Goal: Obtain resource: Download file/media

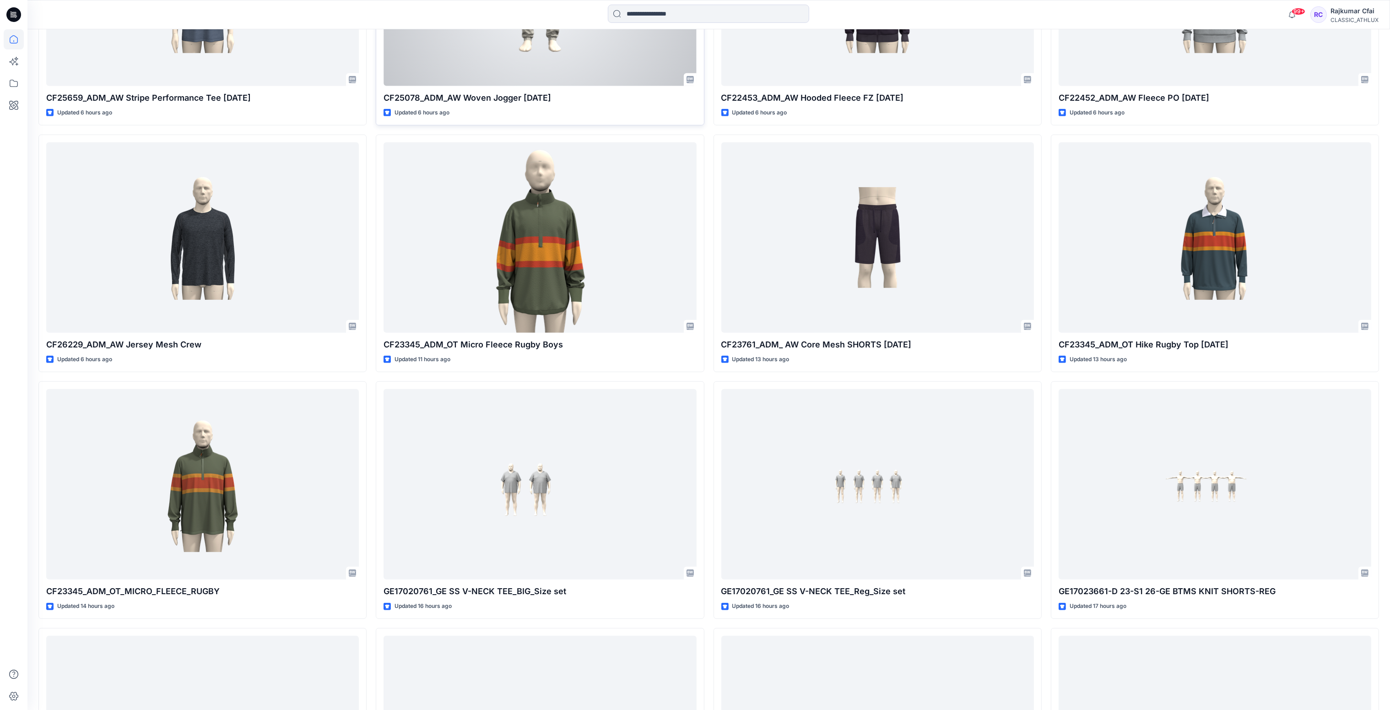
scroll to position [968, 0]
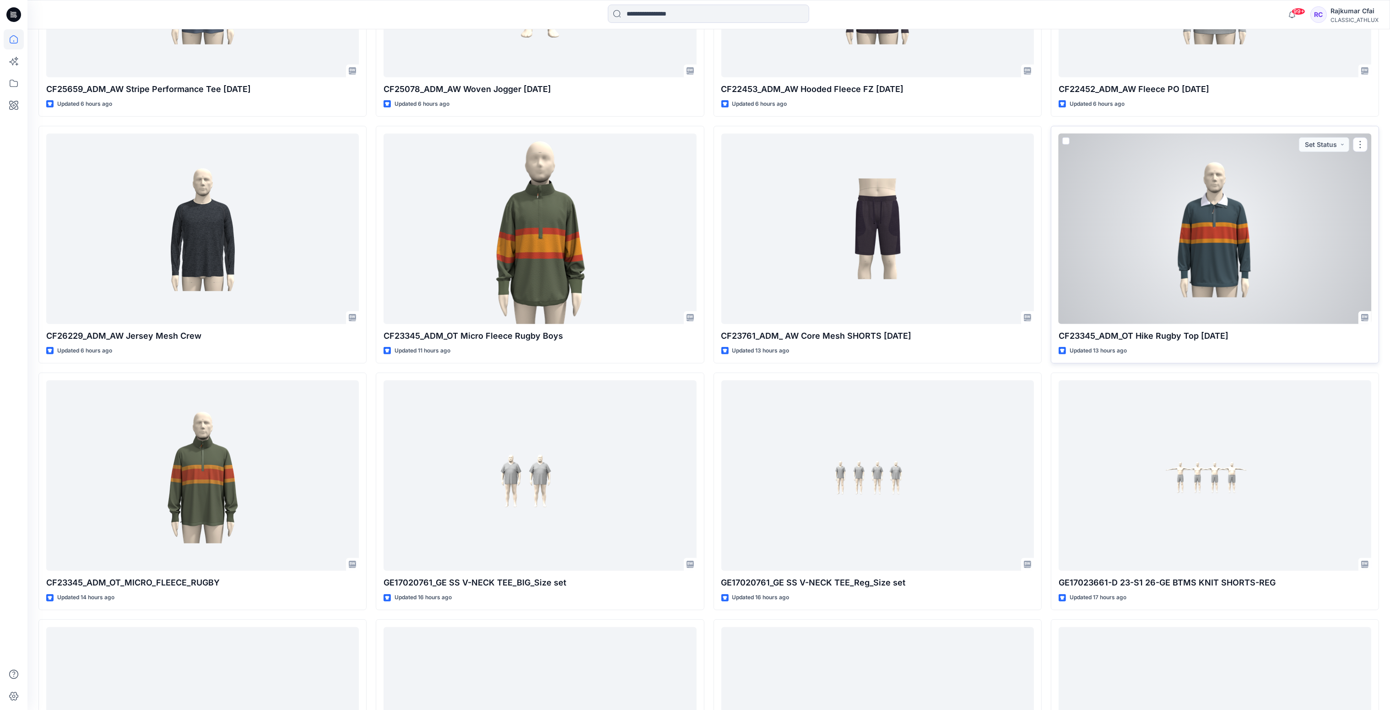
click at [1164, 241] on div at bounding box center [1214, 229] width 313 height 191
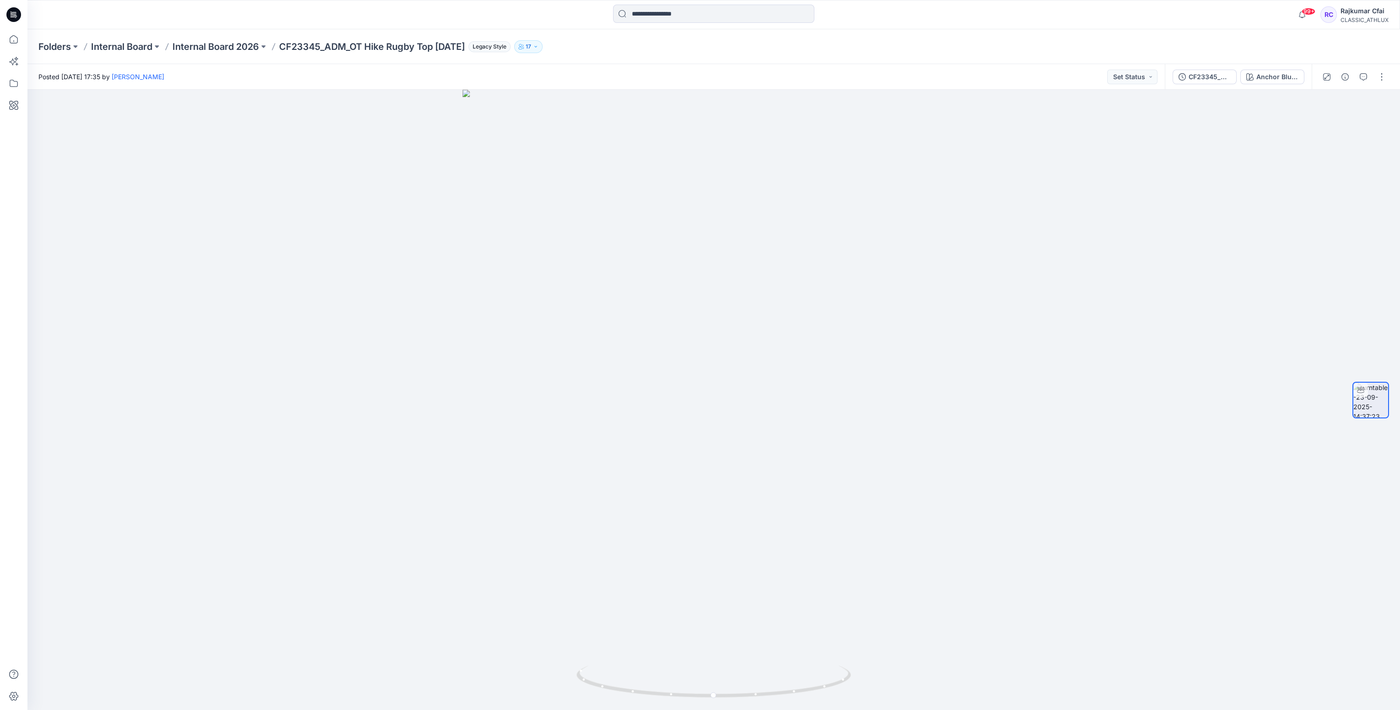
click at [19, 14] on icon at bounding box center [13, 14] width 15 height 15
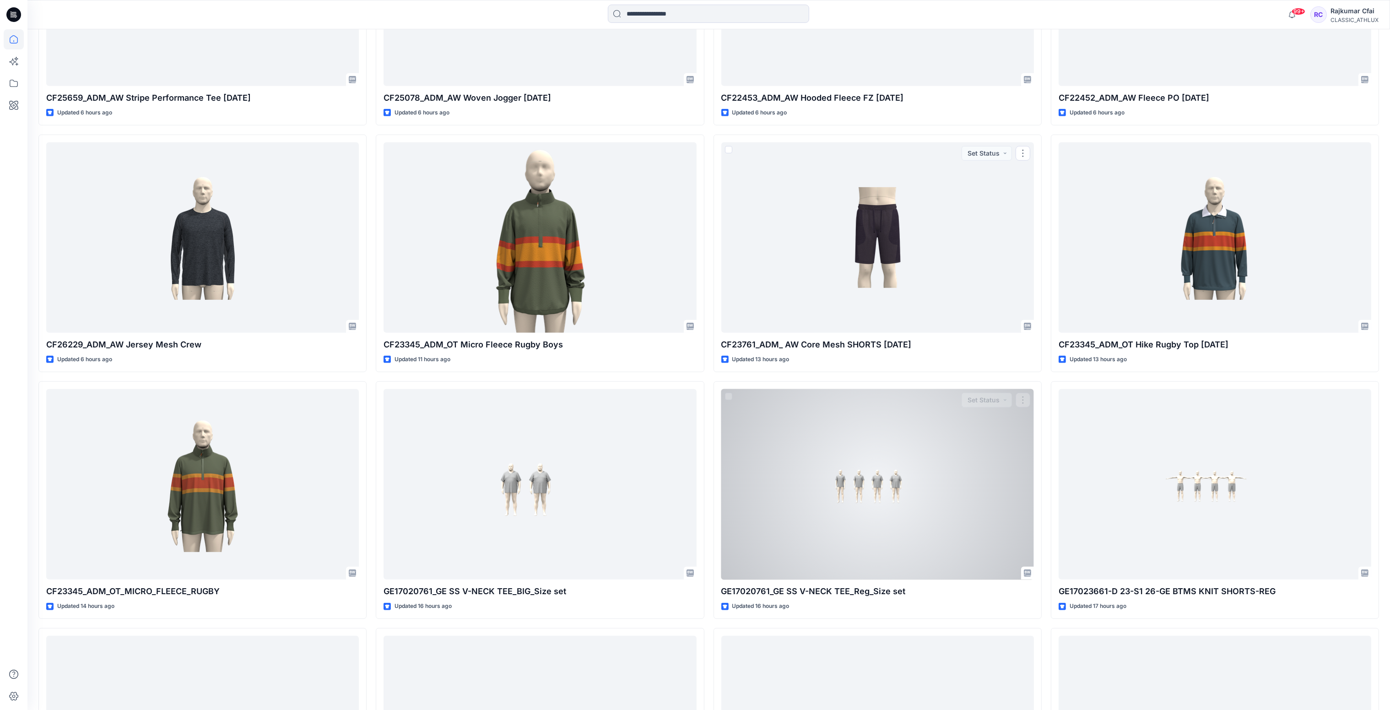
scroll to position [961, 0]
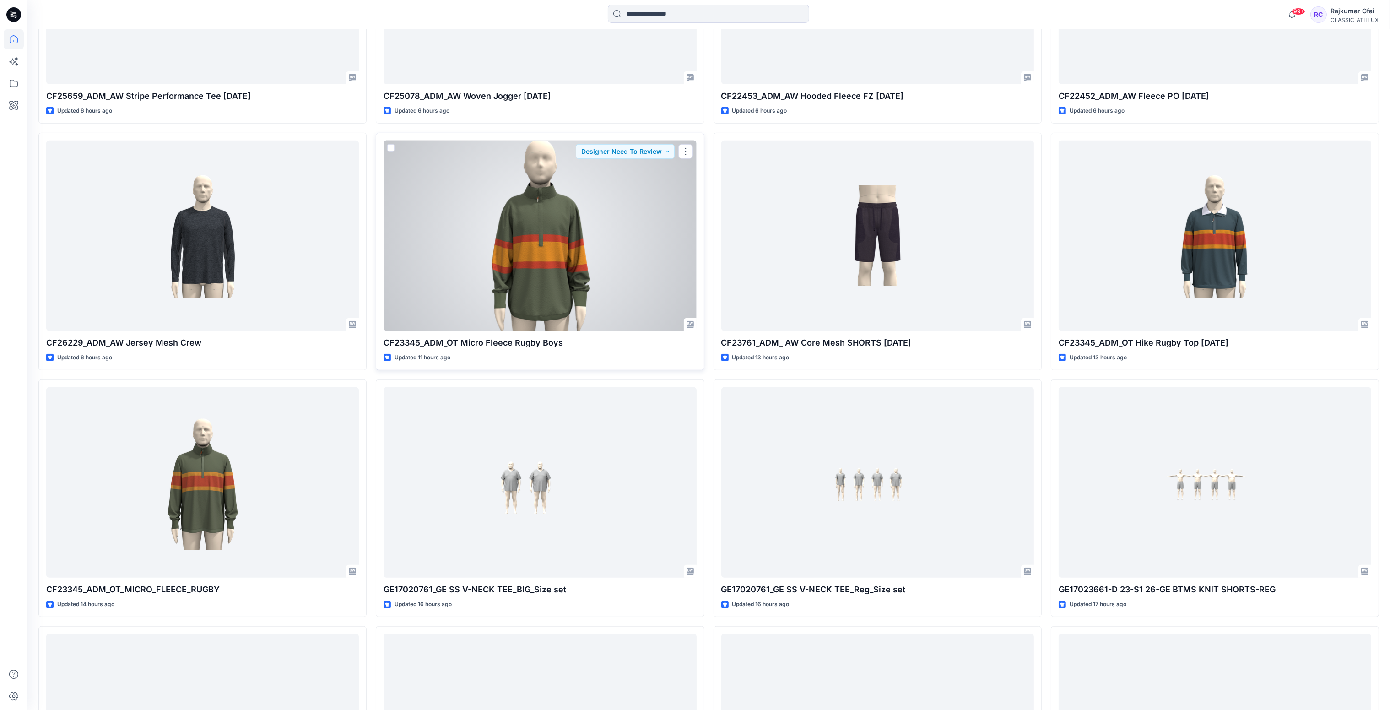
click at [554, 247] on div at bounding box center [539, 235] width 313 height 191
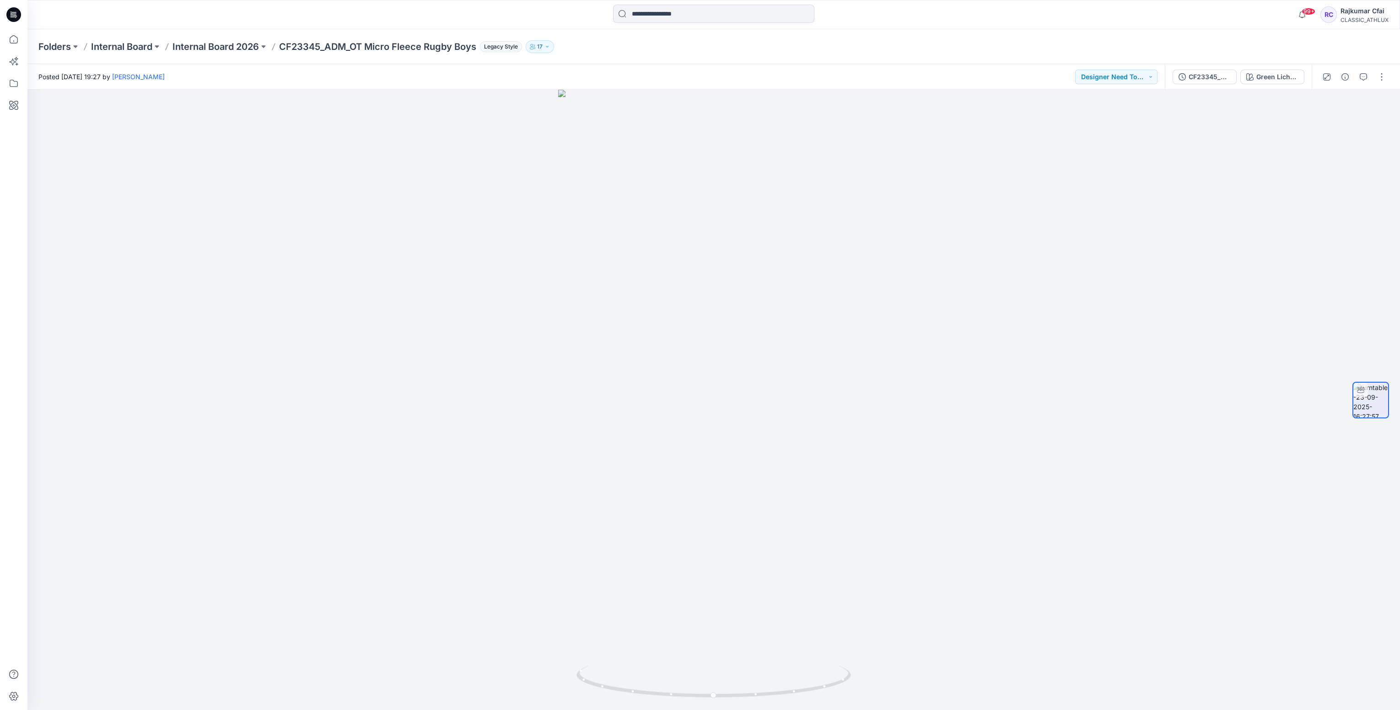
click at [19, 15] on icon at bounding box center [13, 14] width 15 height 15
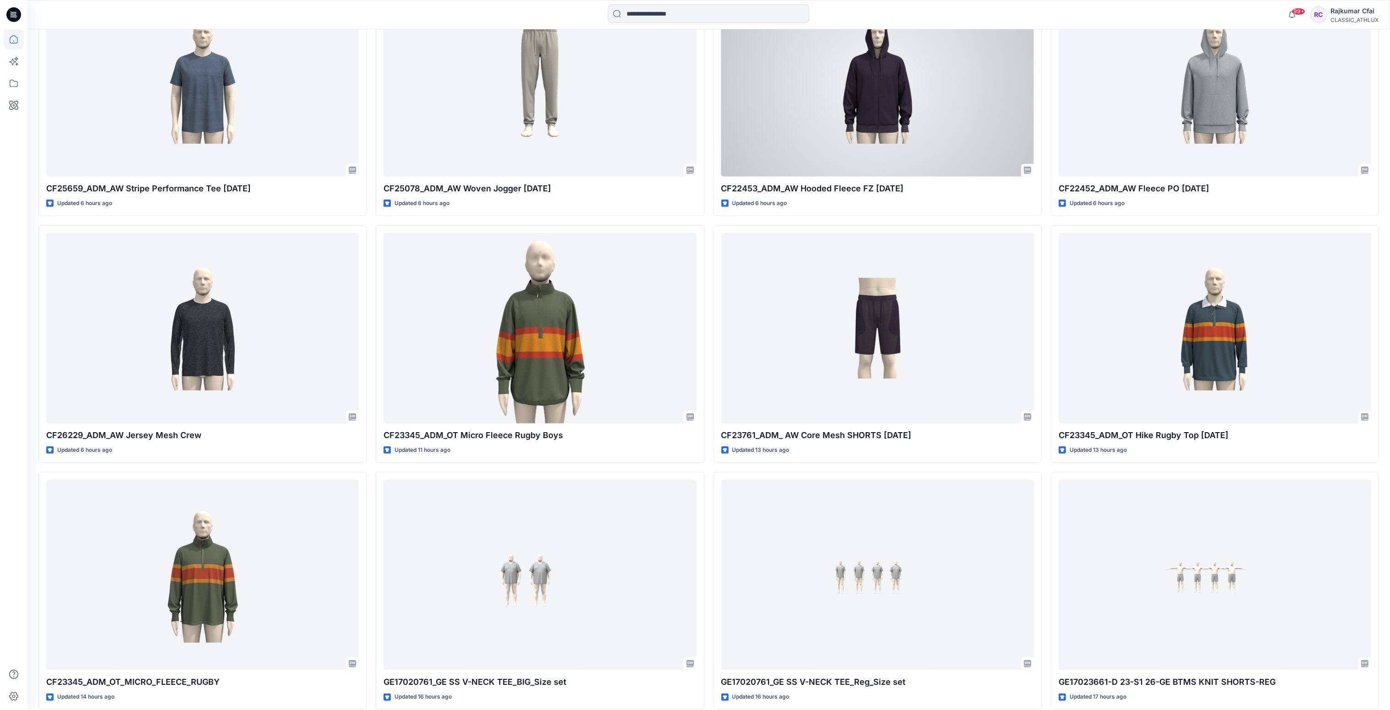
scroll to position [892, 0]
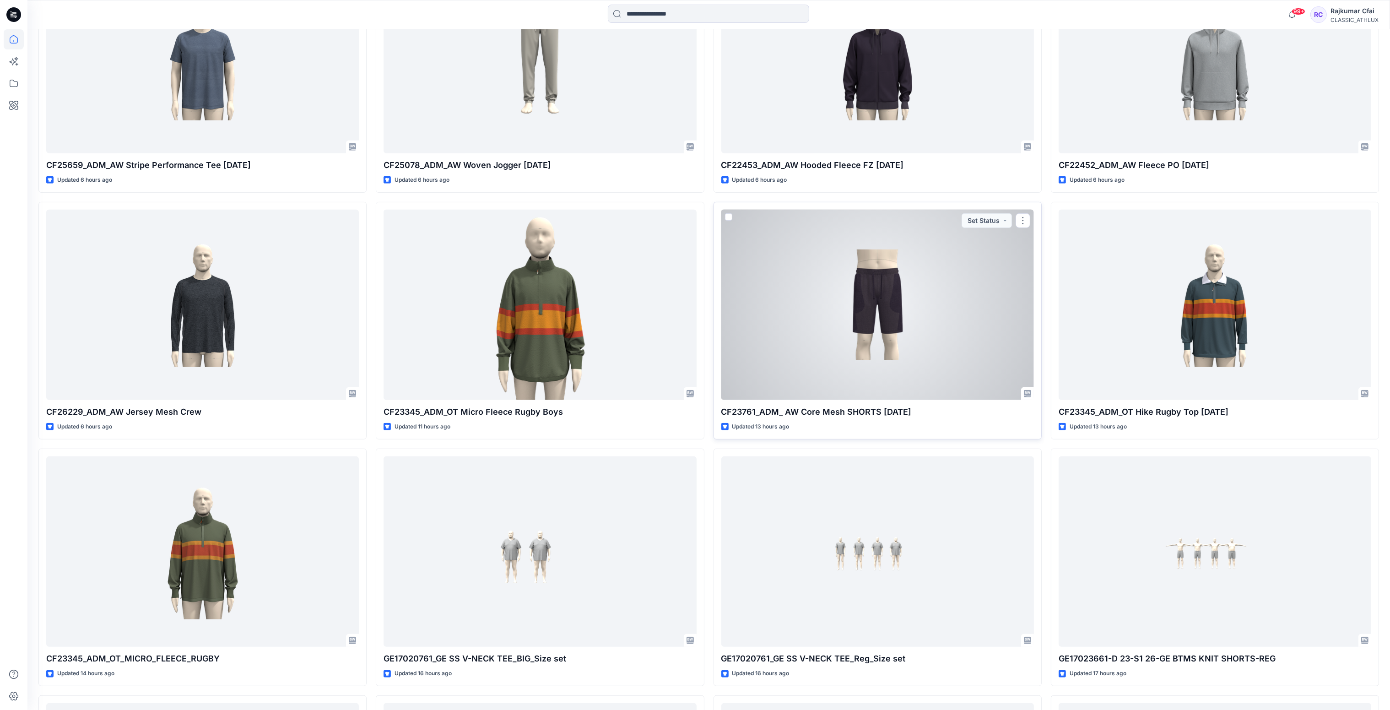
click at [823, 295] on div at bounding box center [877, 305] width 313 height 191
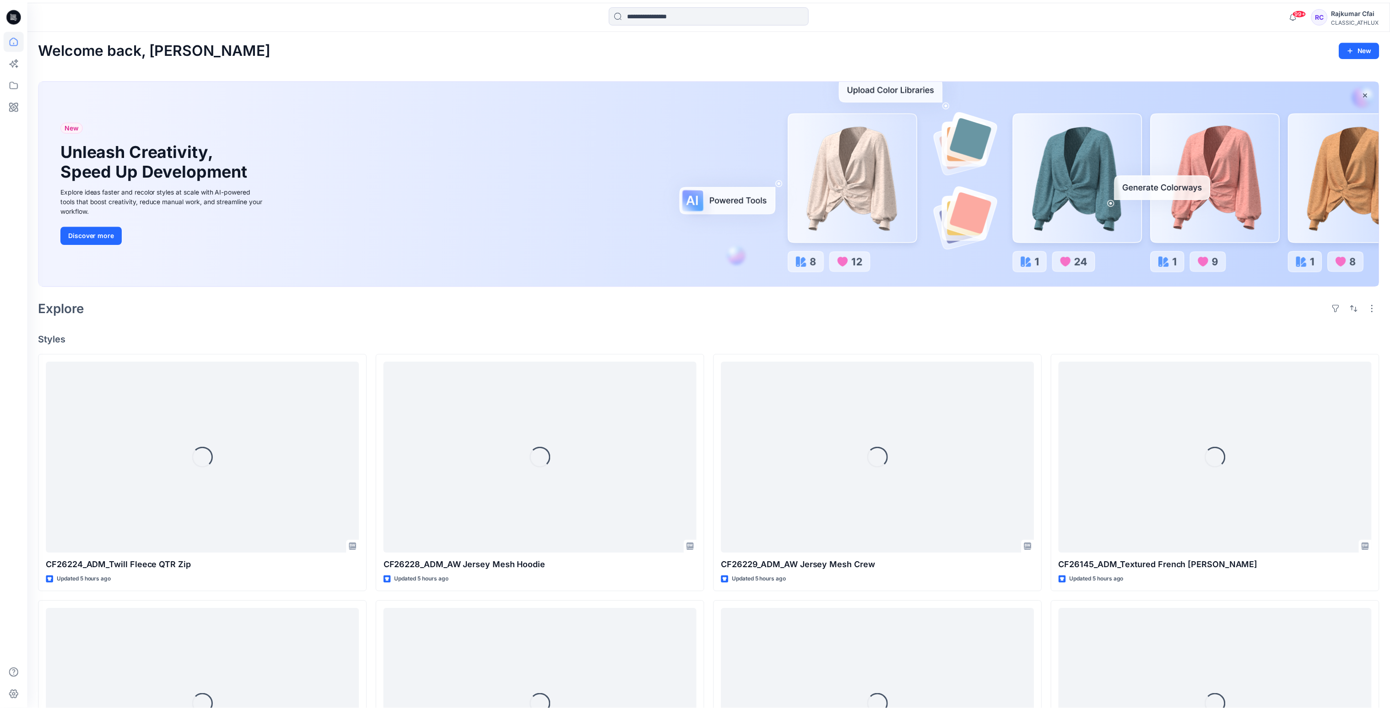
scroll to position [892, 0]
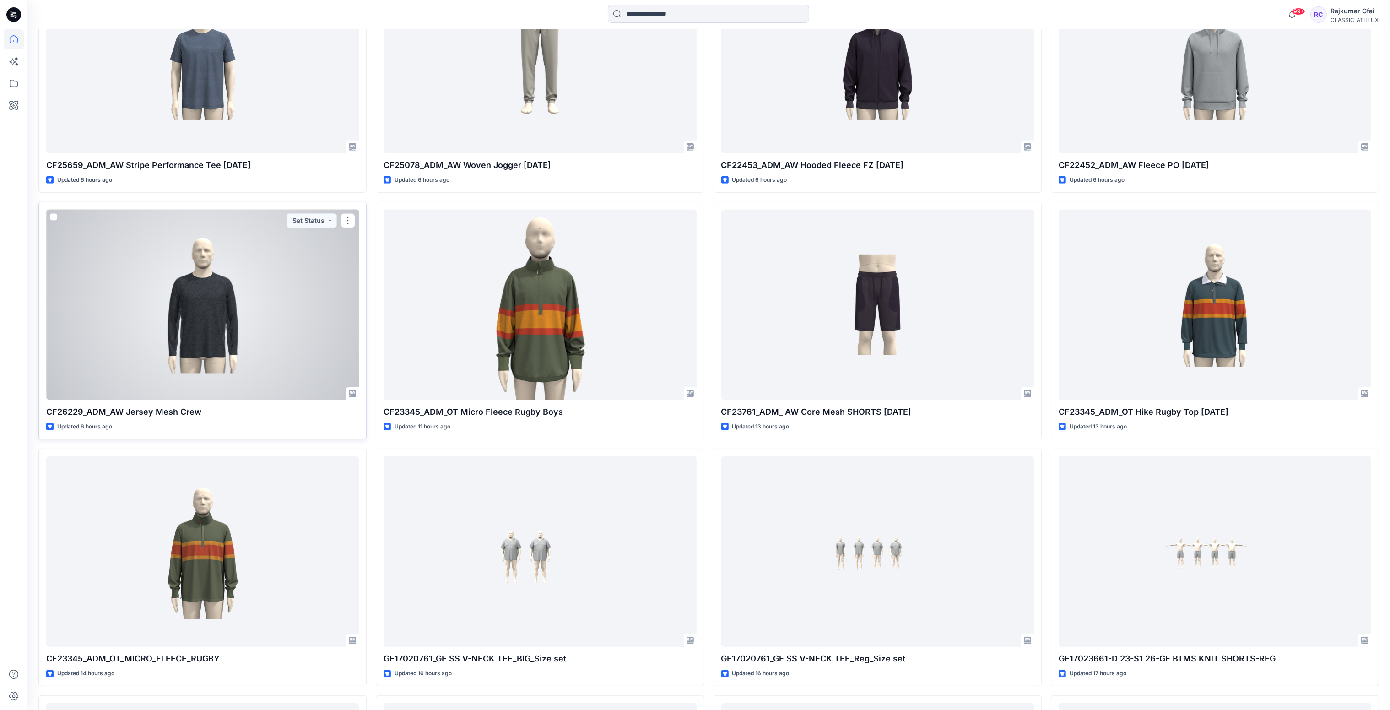
click at [245, 311] on div at bounding box center [202, 305] width 313 height 191
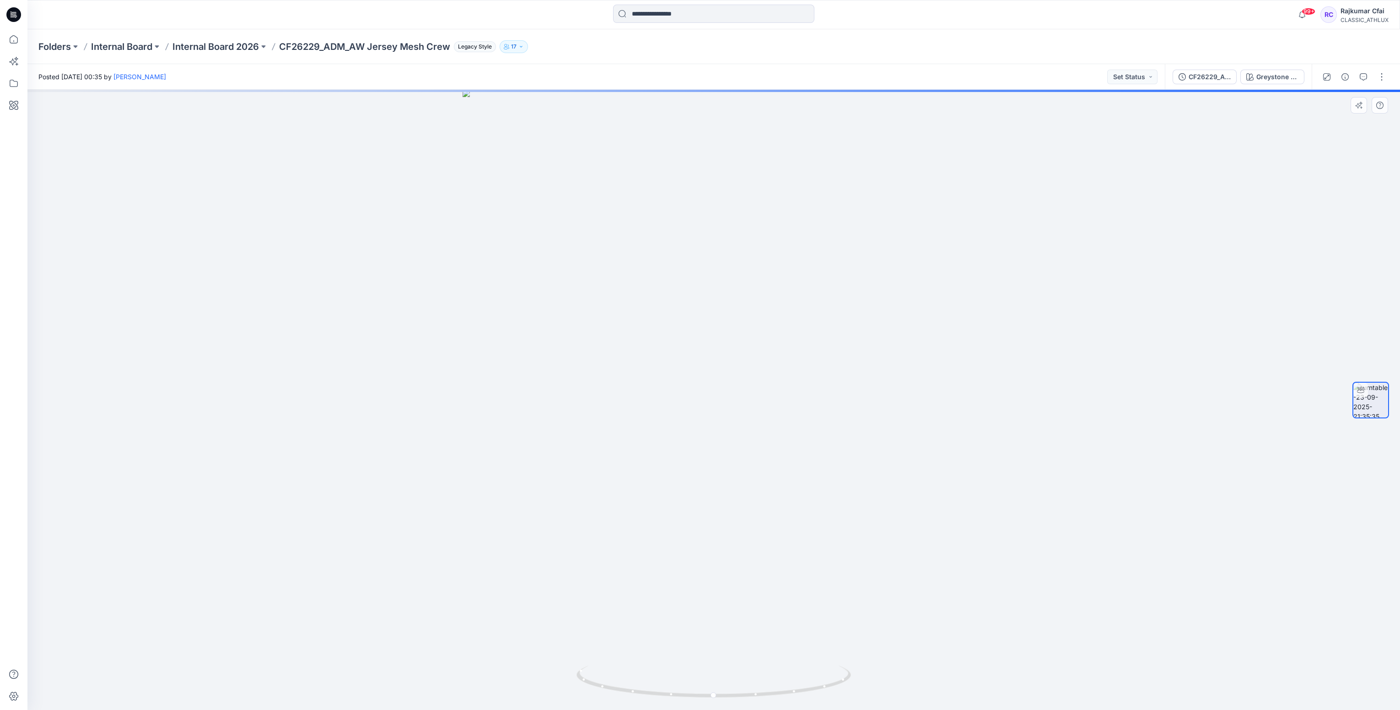
click at [504, 205] on div at bounding box center [713, 400] width 1373 height 620
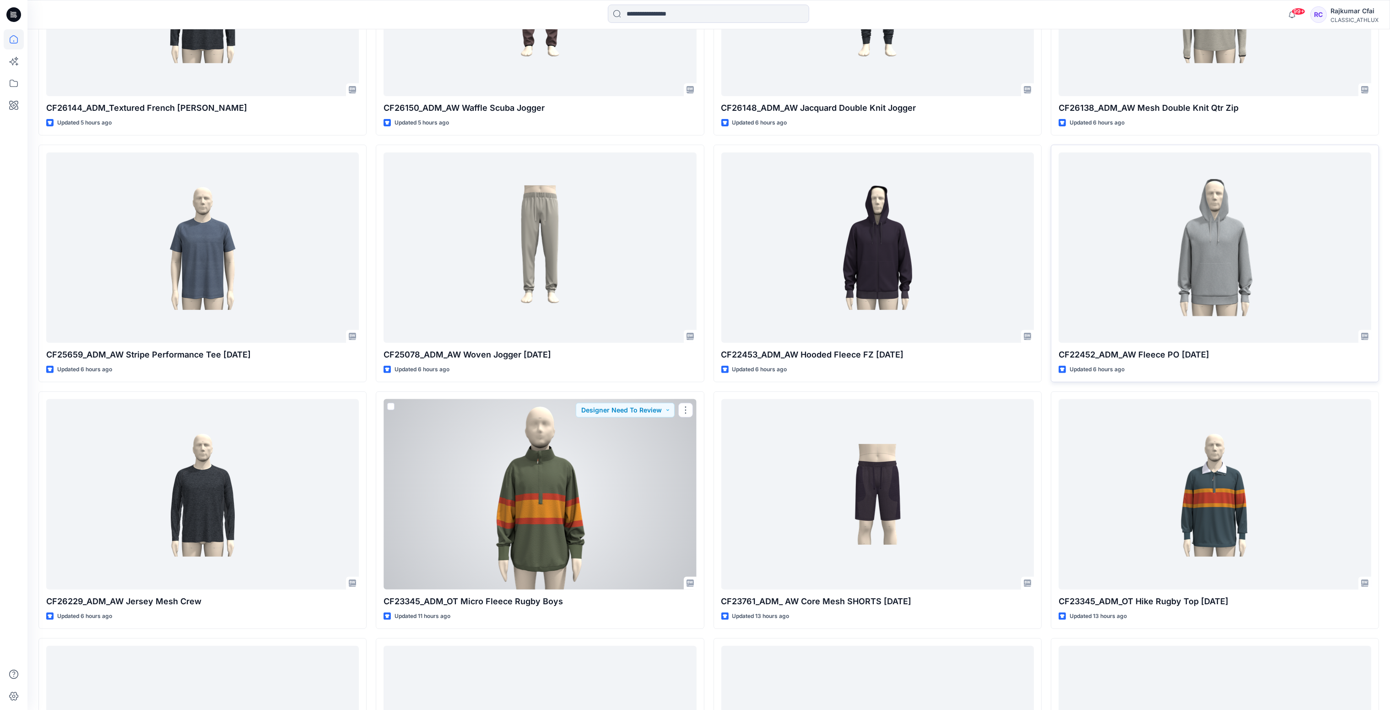
scroll to position [686, 0]
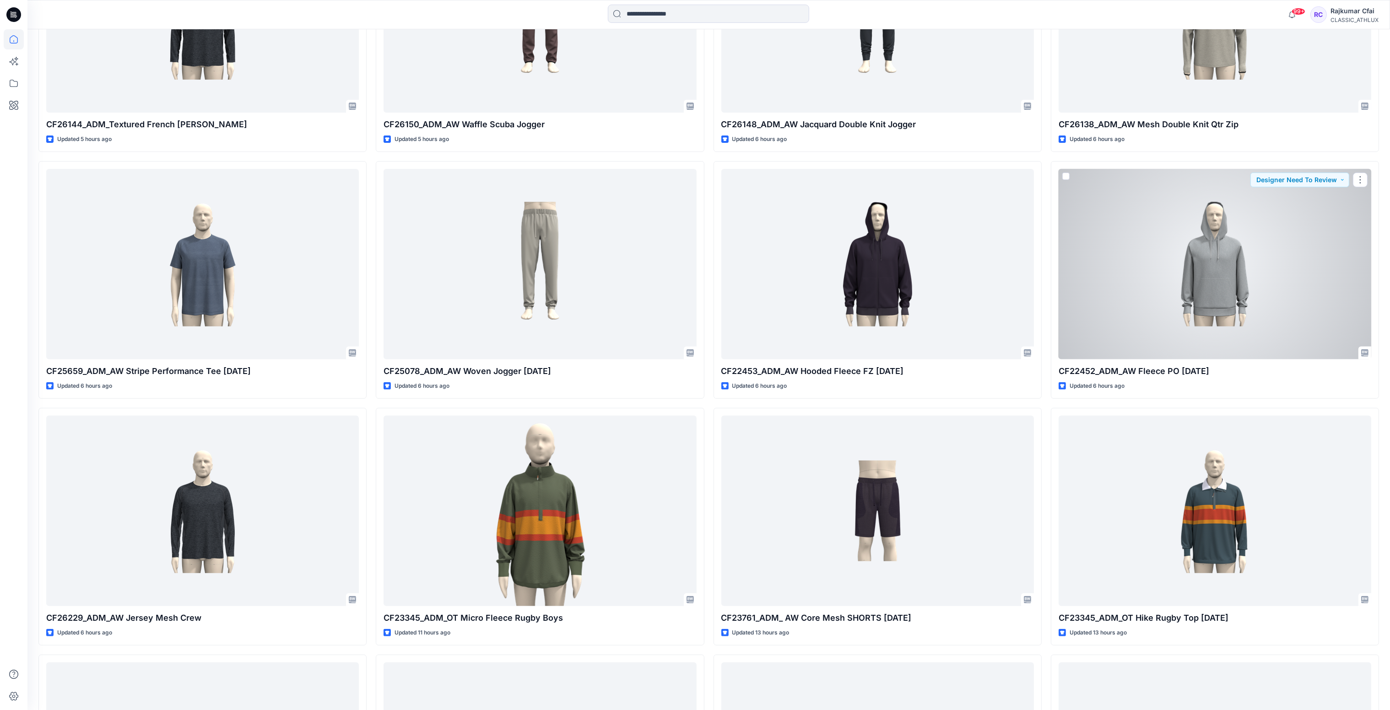
click at [1261, 277] on div at bounding box center [1214, 264] width 313 height 191
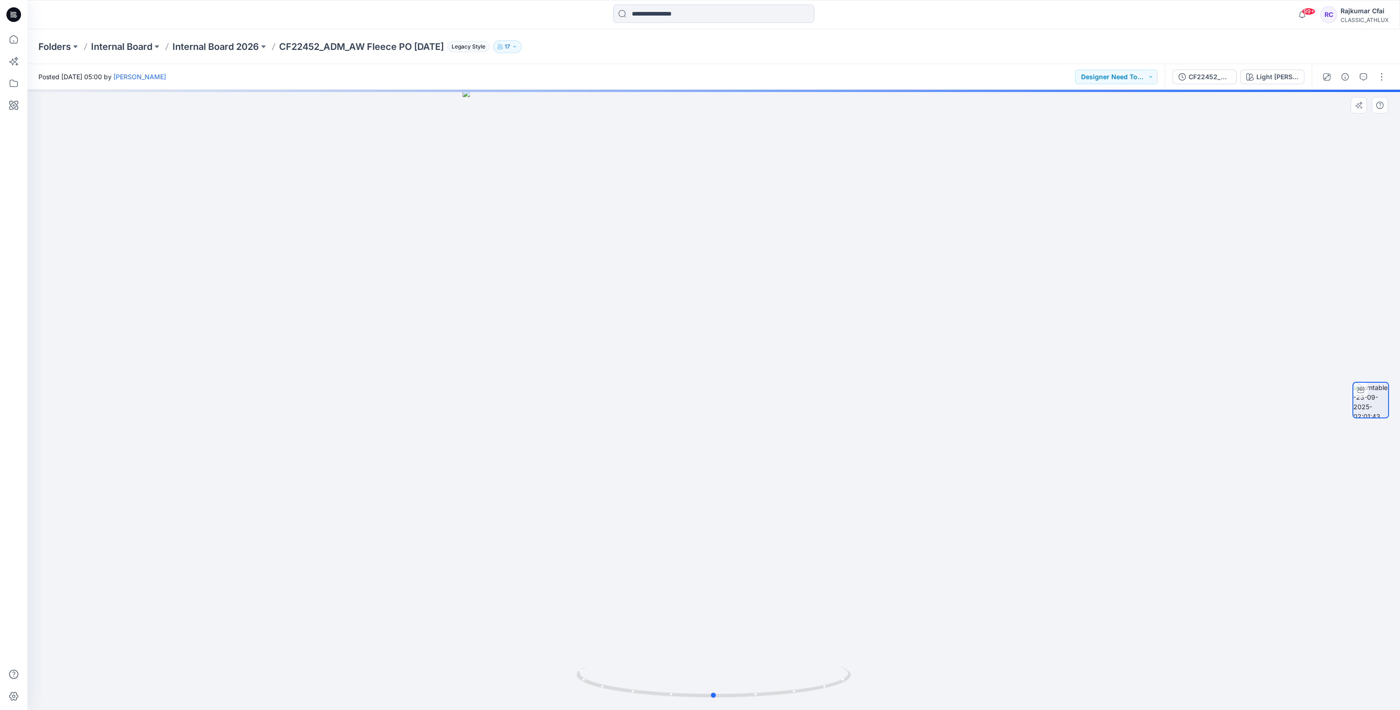
click at [546, 220] on div at bounding box center [713, 400] width 1373 height 620
click at [17, 16] on icon at bounding box center [13, 14] width 15 height 15
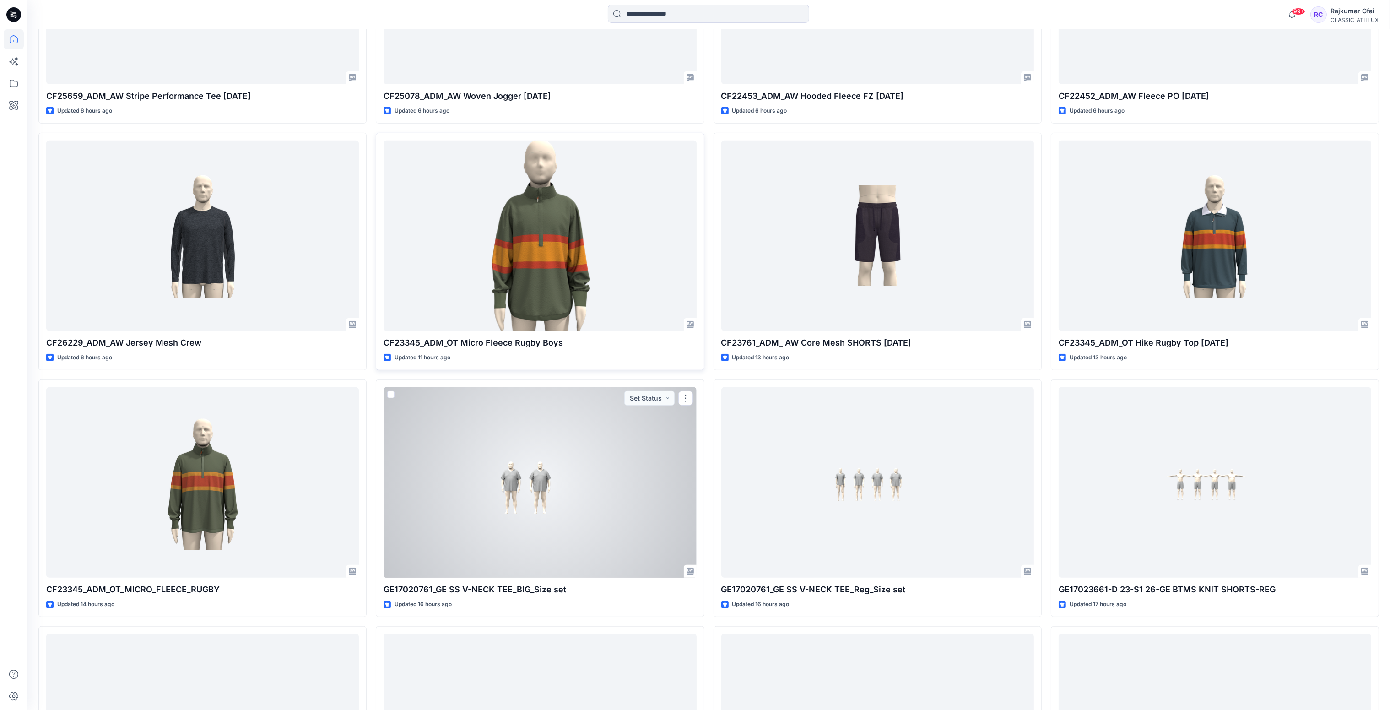
scroll to position [755, 0]
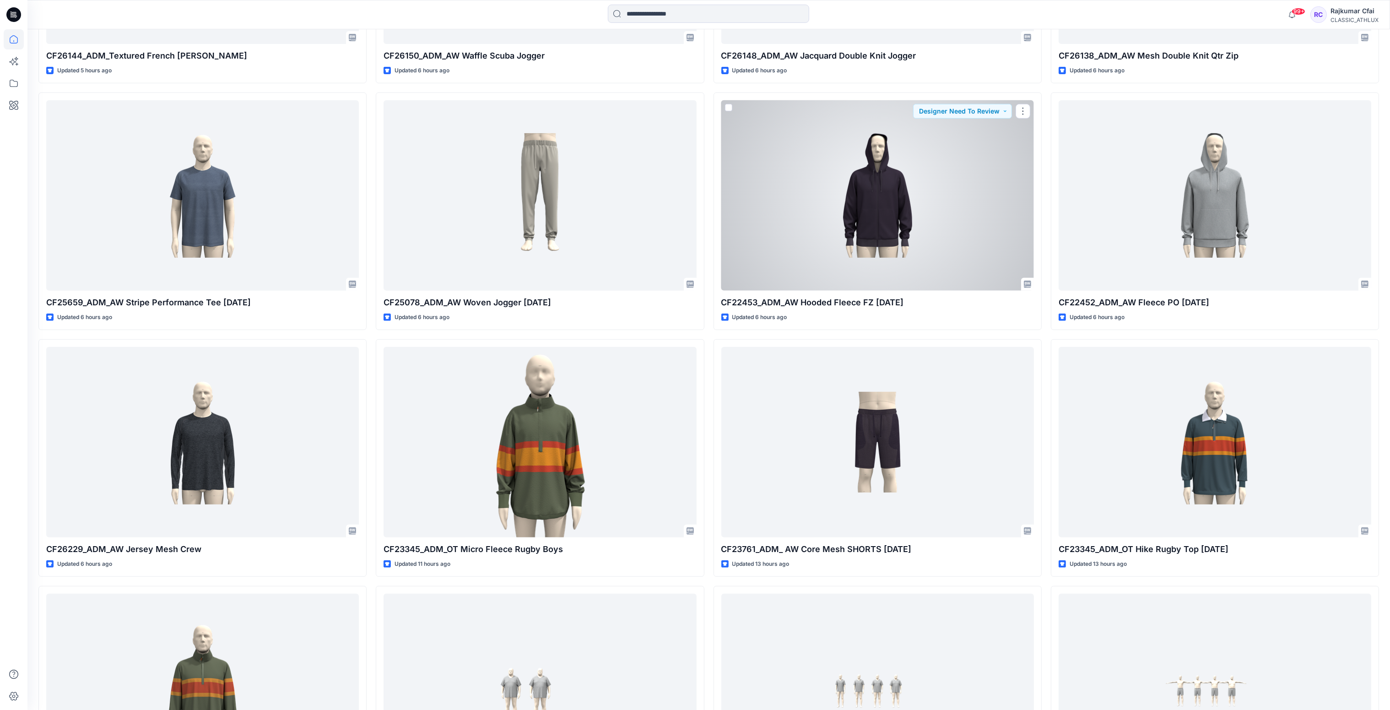
drag, startPoint x: 910, startPoint y: 193, endPoint x: 910, endPoint y: 172, distance: 21.0
click at [910, 193] on div at bounding box center [877, 195] width 313 height 191
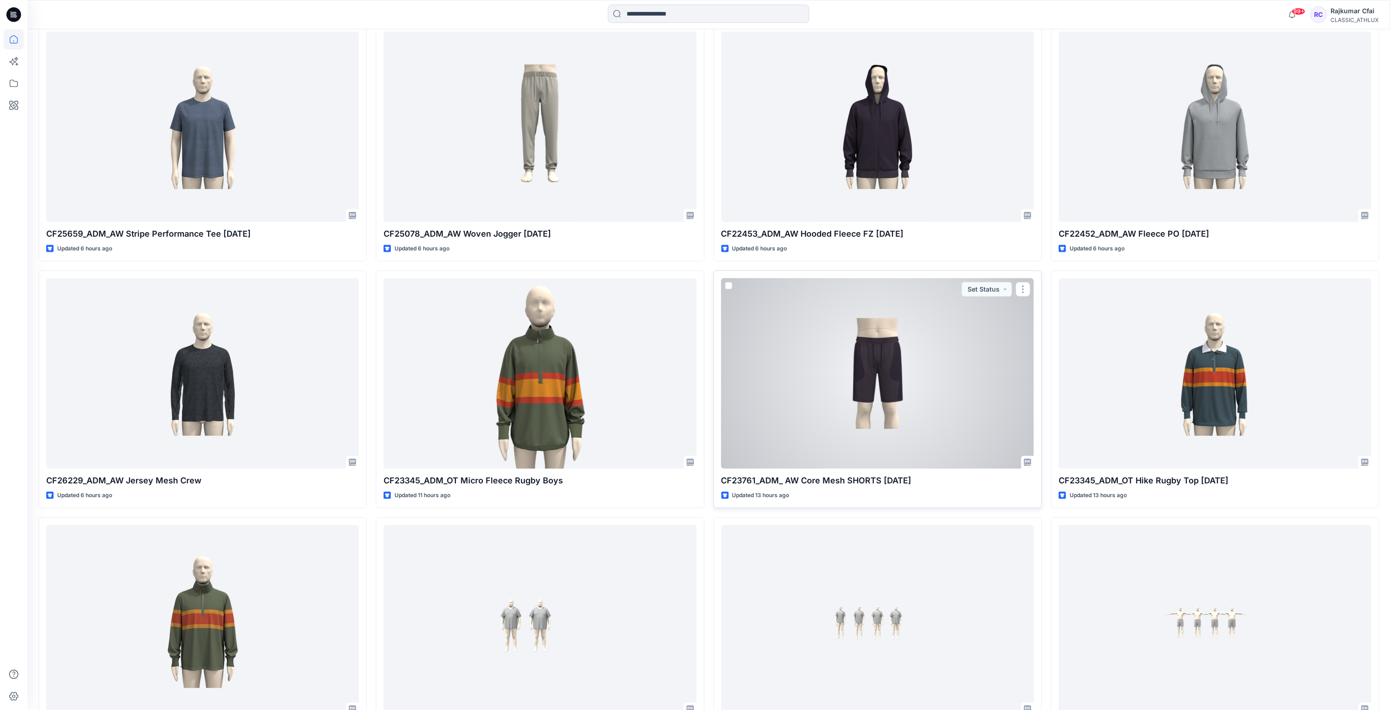
scroll to position [686, 0]
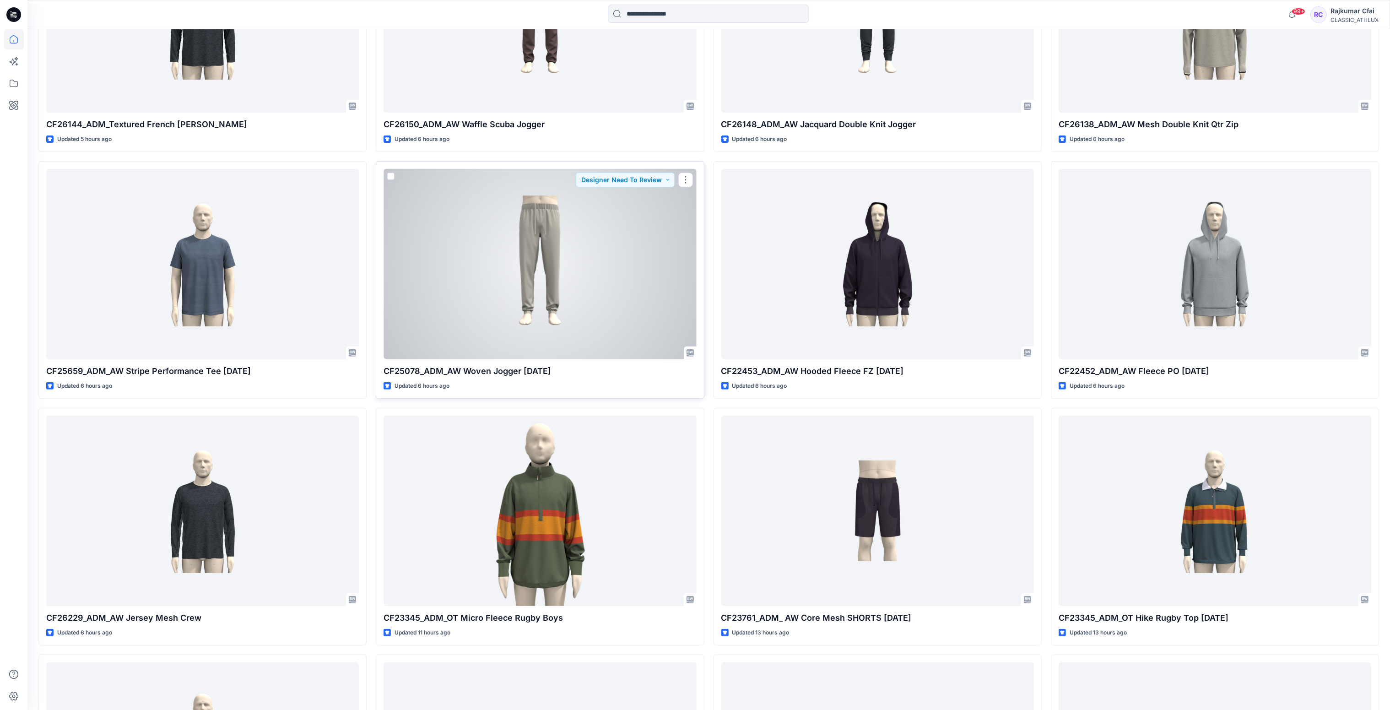
click at [508, 303] on div at bounding box center [539, 264] width 313 height 191
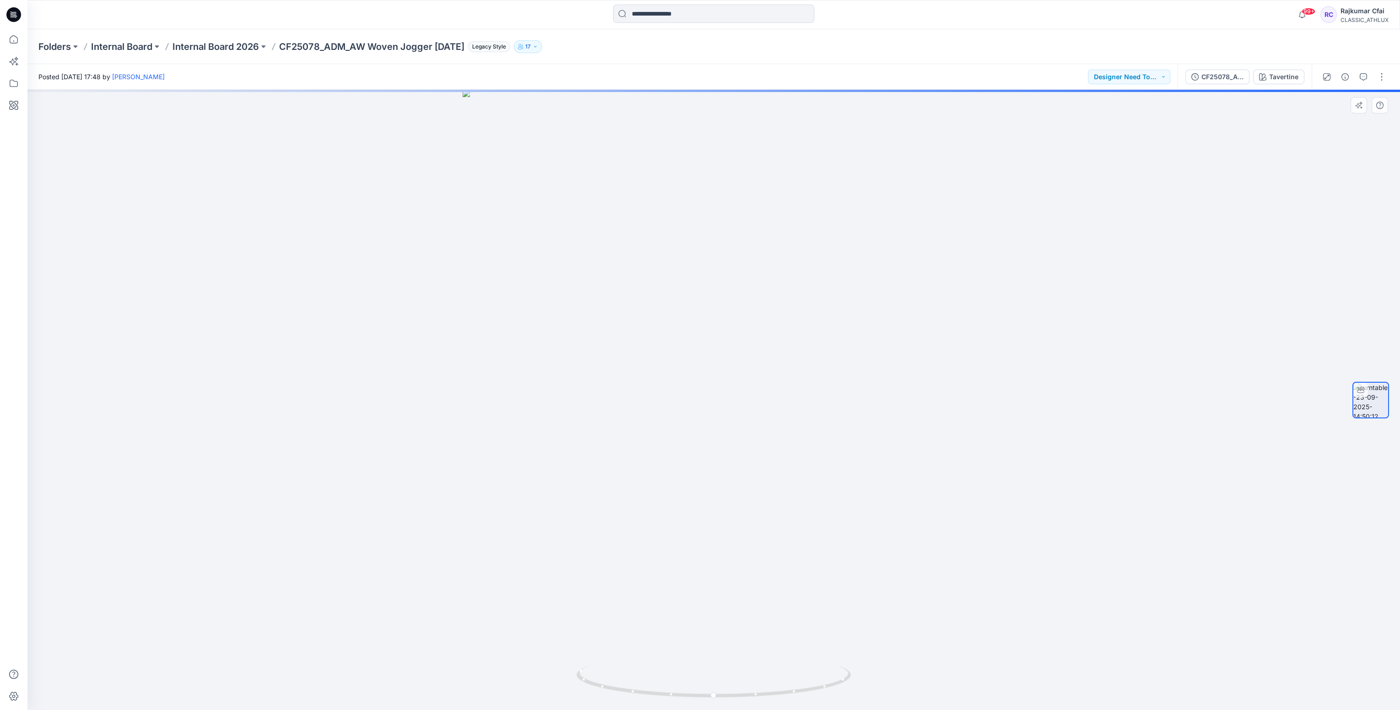
click at [430, 189] on div at bounding box center [713, 400] width 1373 height 620
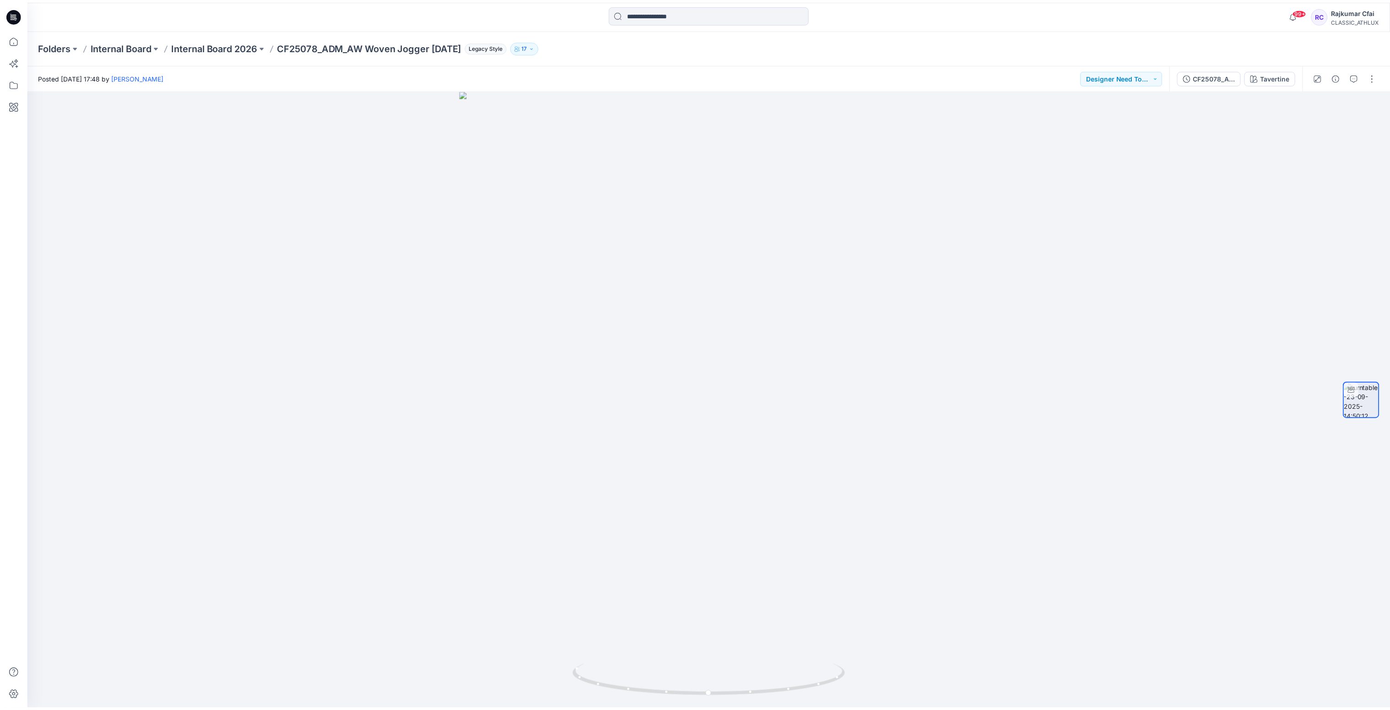
scroll to position [686, 0]
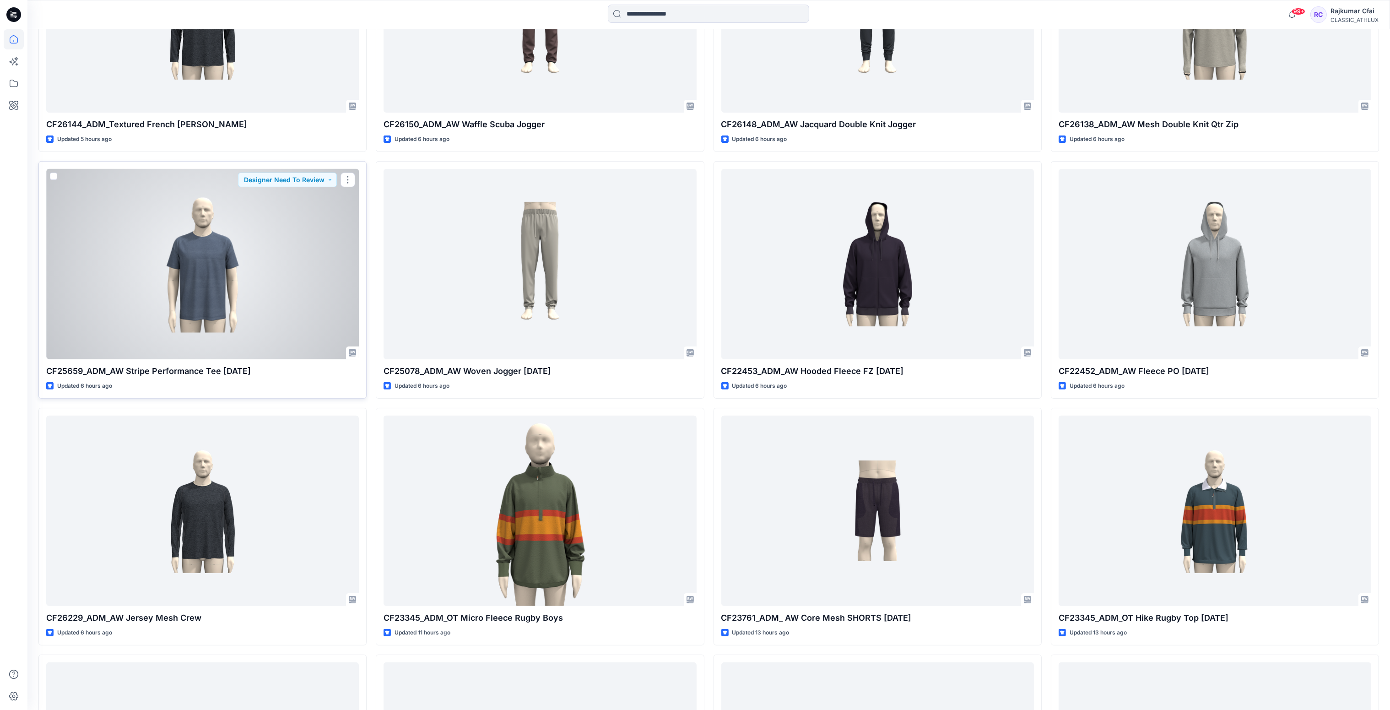
click at [193, 288] on div at bounding box center [202, 264] width 313 height 191
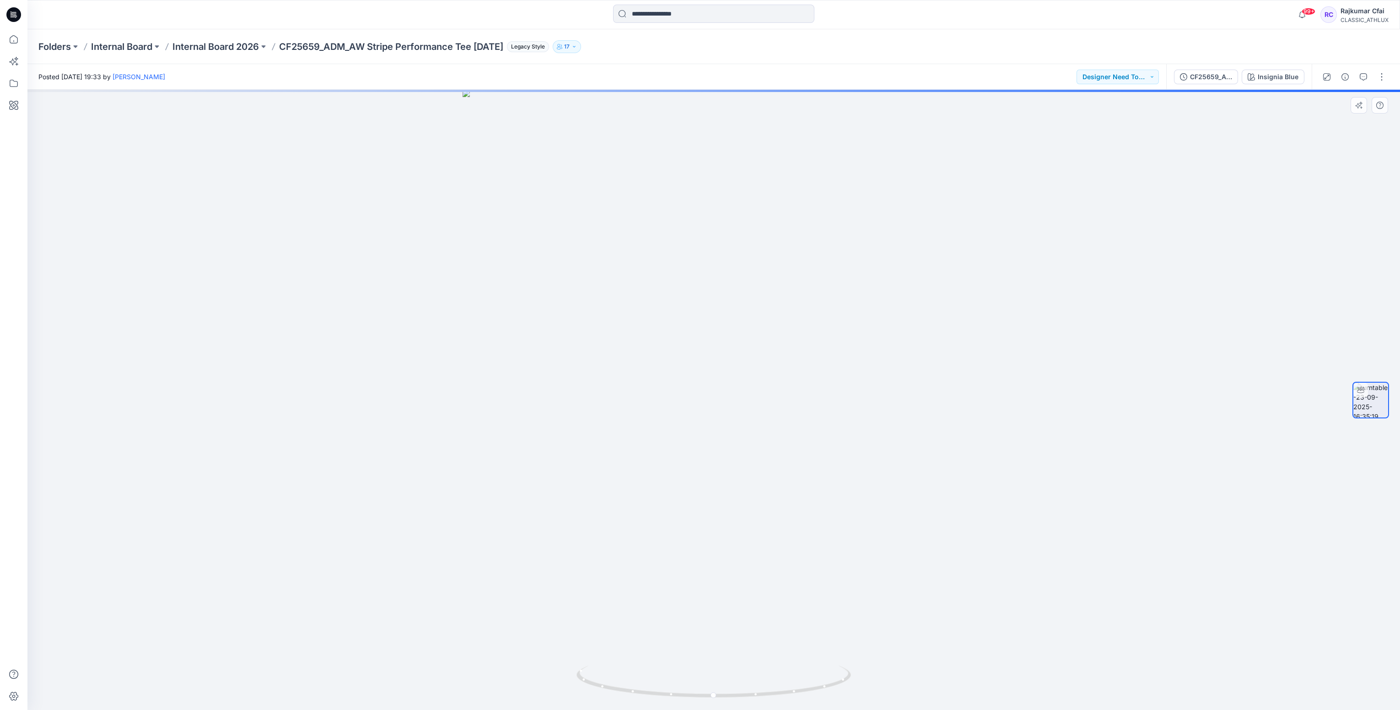
drag, startPoint x: 552, startPoint y: 250, endPoint x: 416, endPoint y: 226, distance: 138.0
click at [551, 250] on div at bounding box center [713, 400] width 1373 height 620
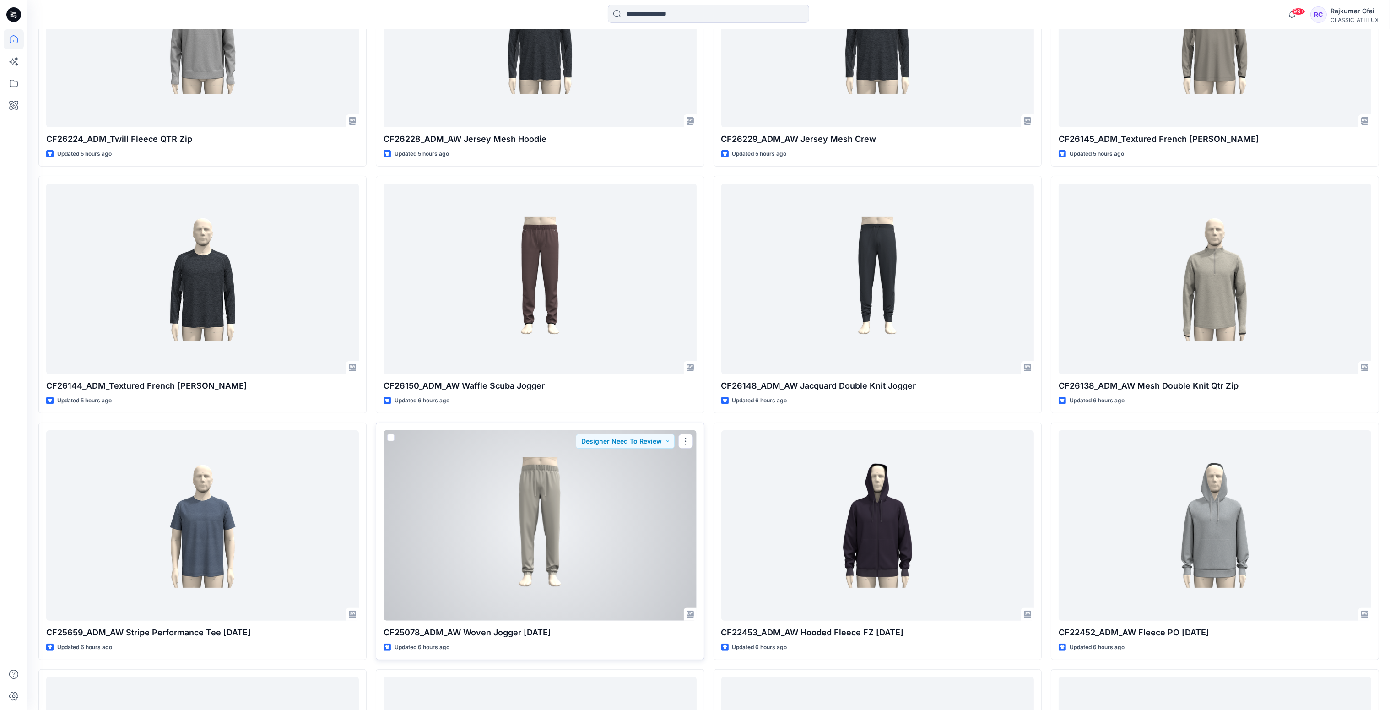
scroll to position [411, 0]
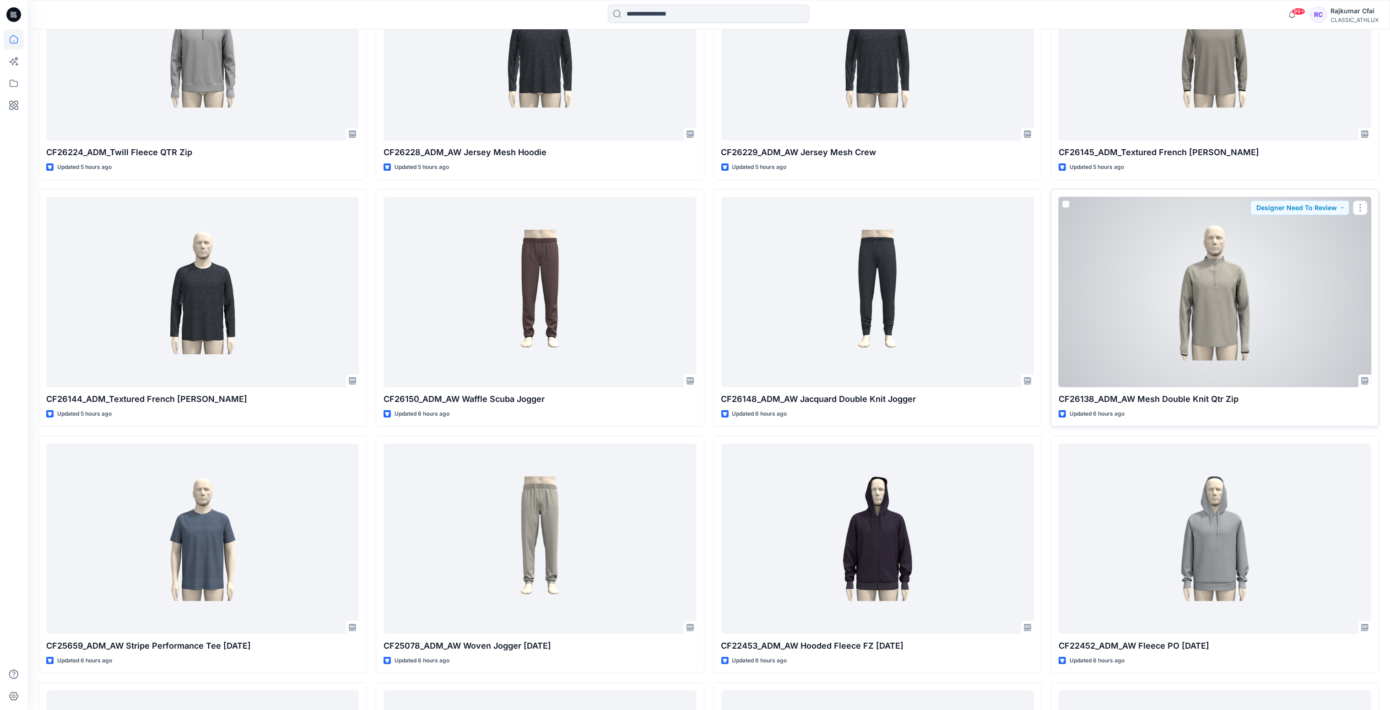
click at [1224, 291] on div at bounding box center [1214, 292] width 313 height 191
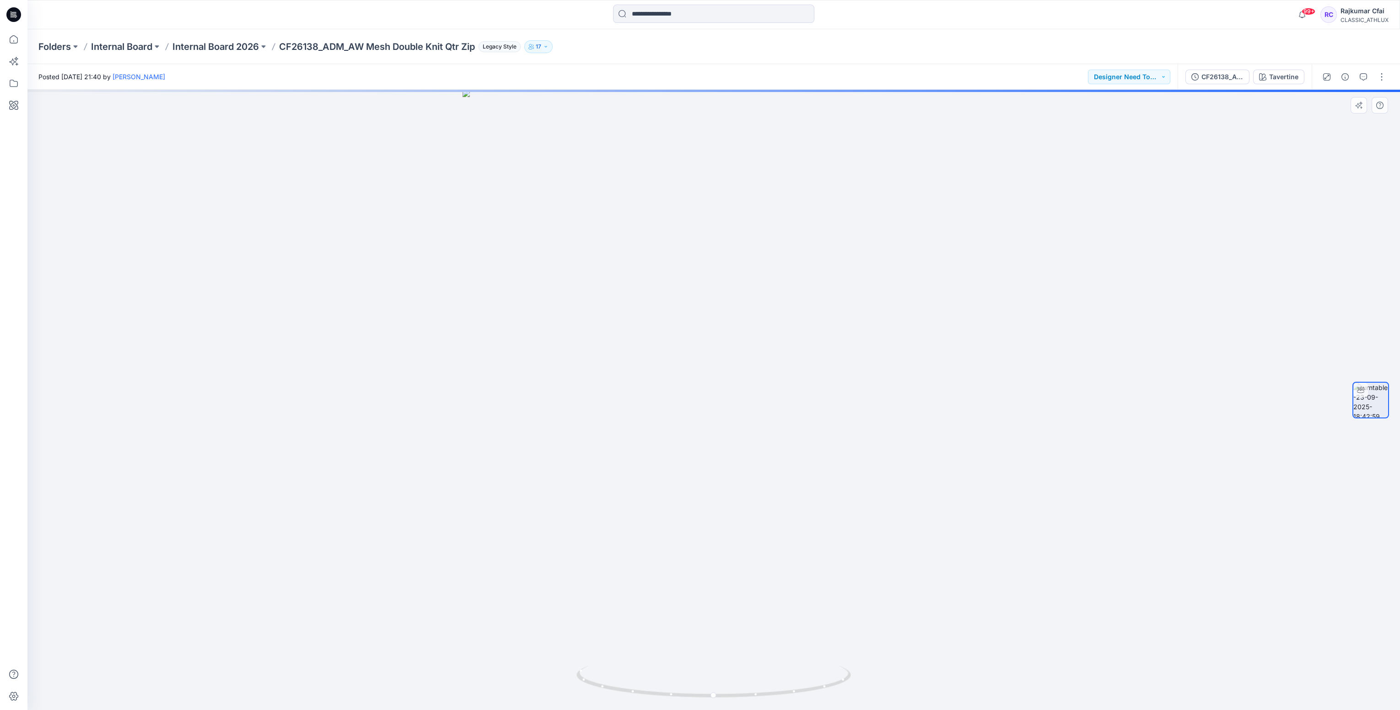
click at [485, 182] on div at bounding box center [713, 400] width 1373 height 620
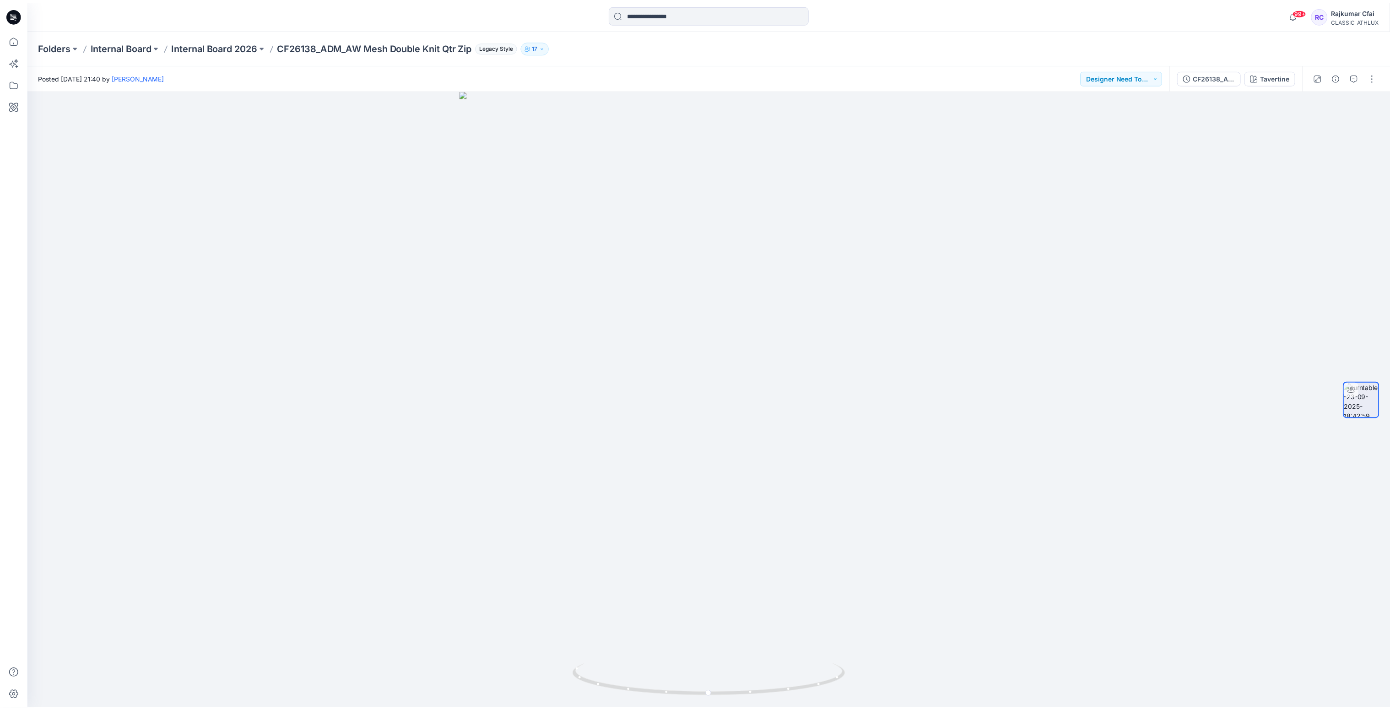
scroll to position [411, 0]
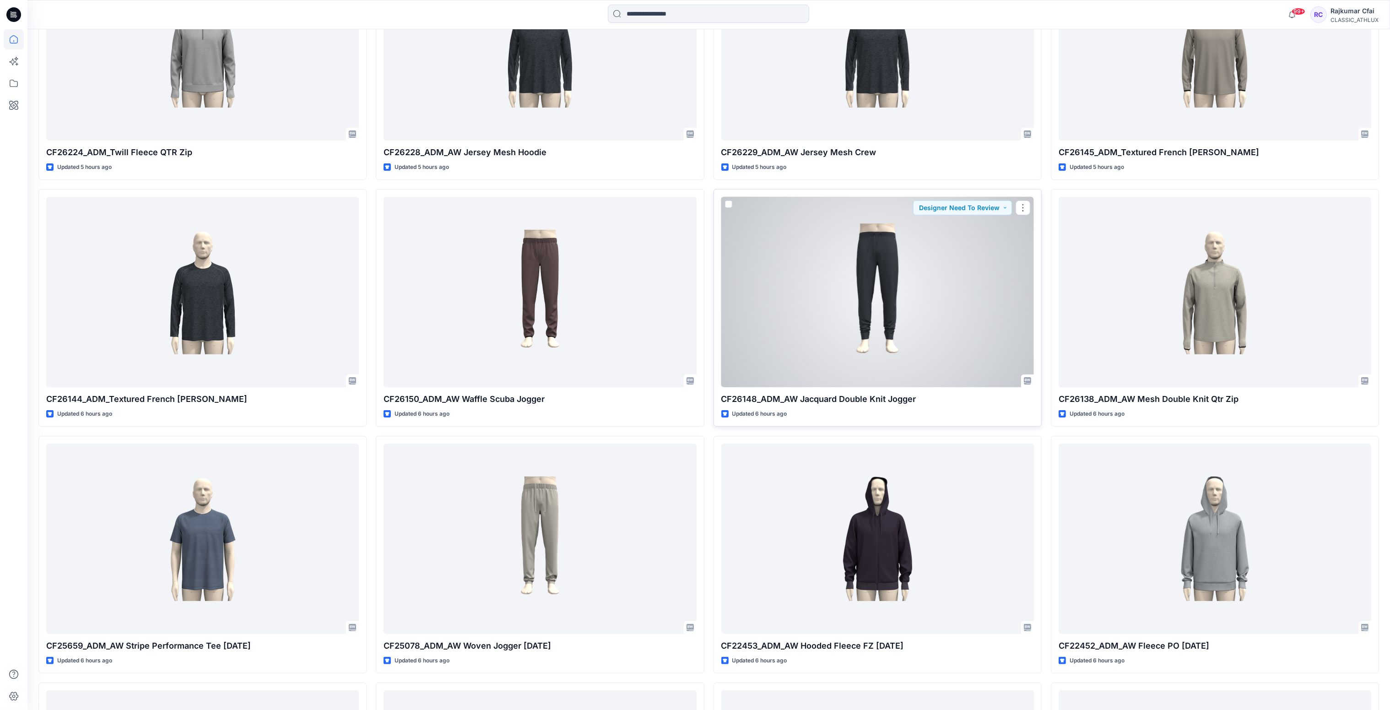
click at [900, 299] on div at bounding box center [877, 292] width 313 height 191
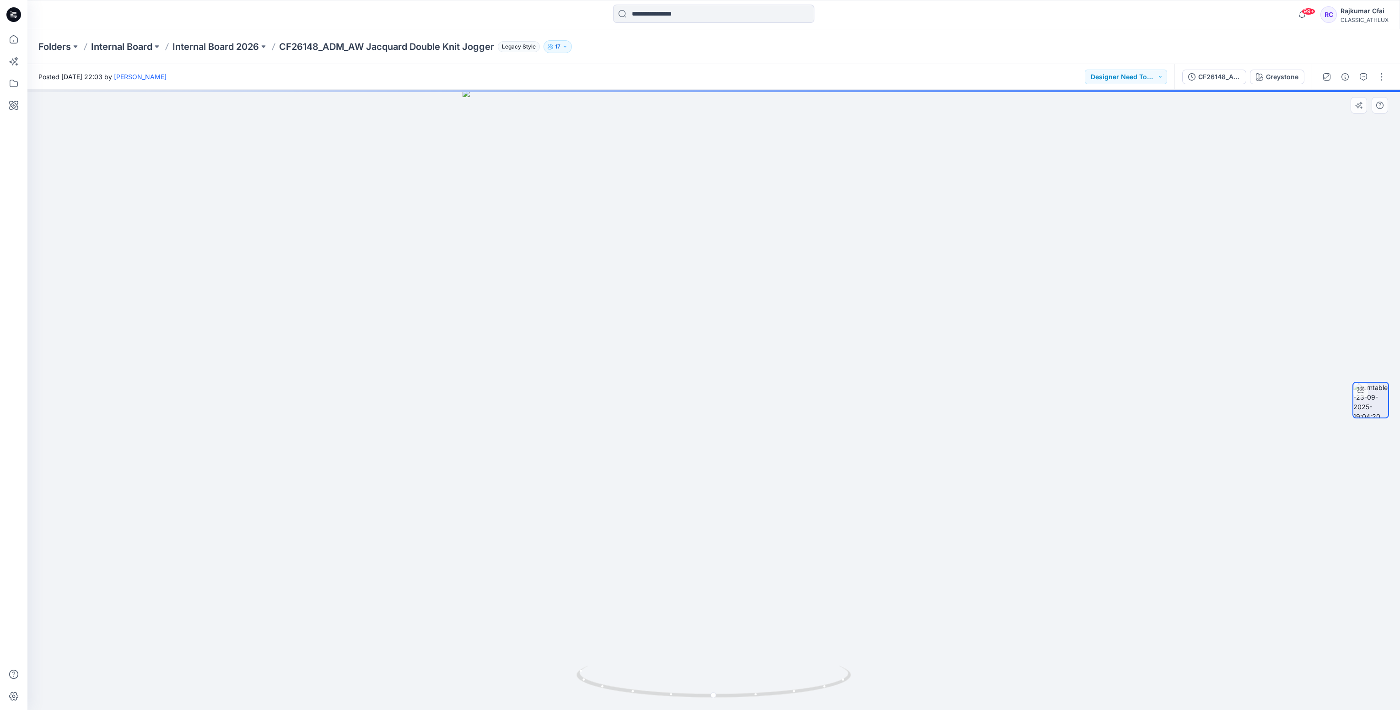
click at [456, 250] on div at bounding box center [713, 400] width 1373 height 620
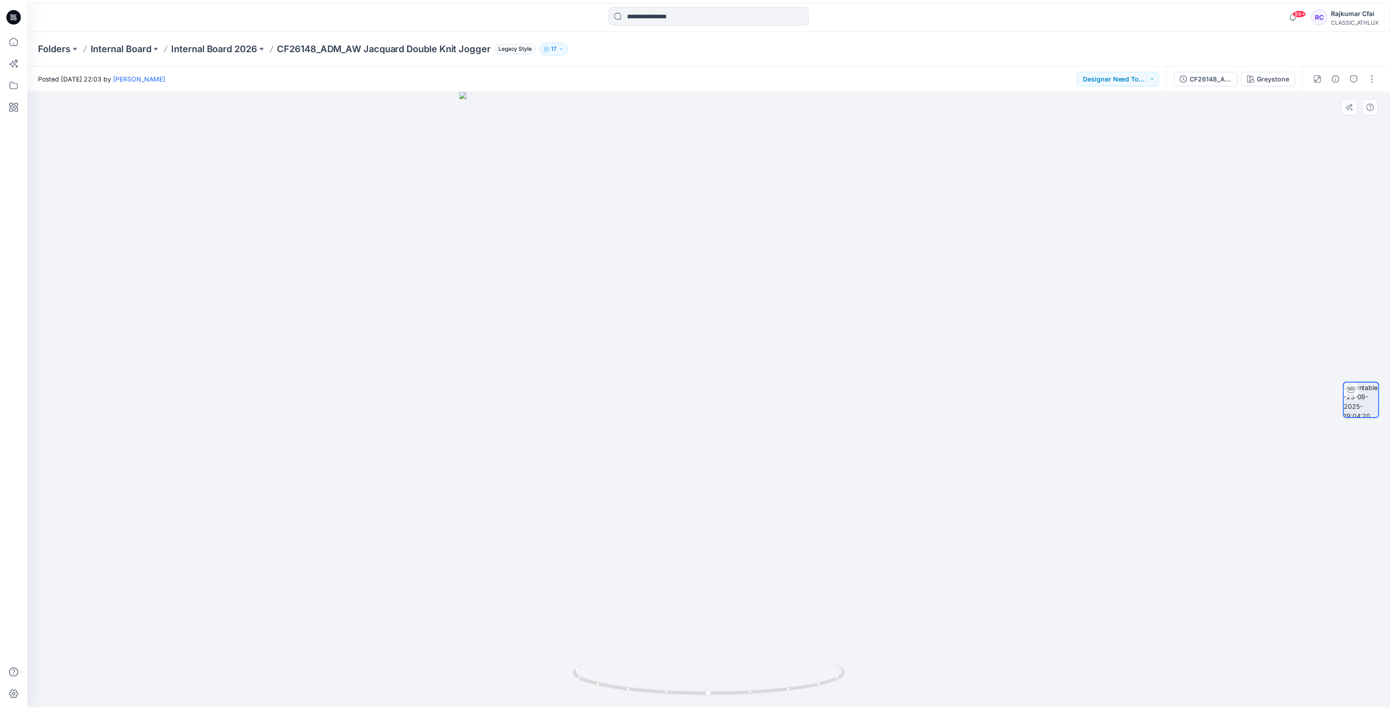
scroll to position [411, 0]
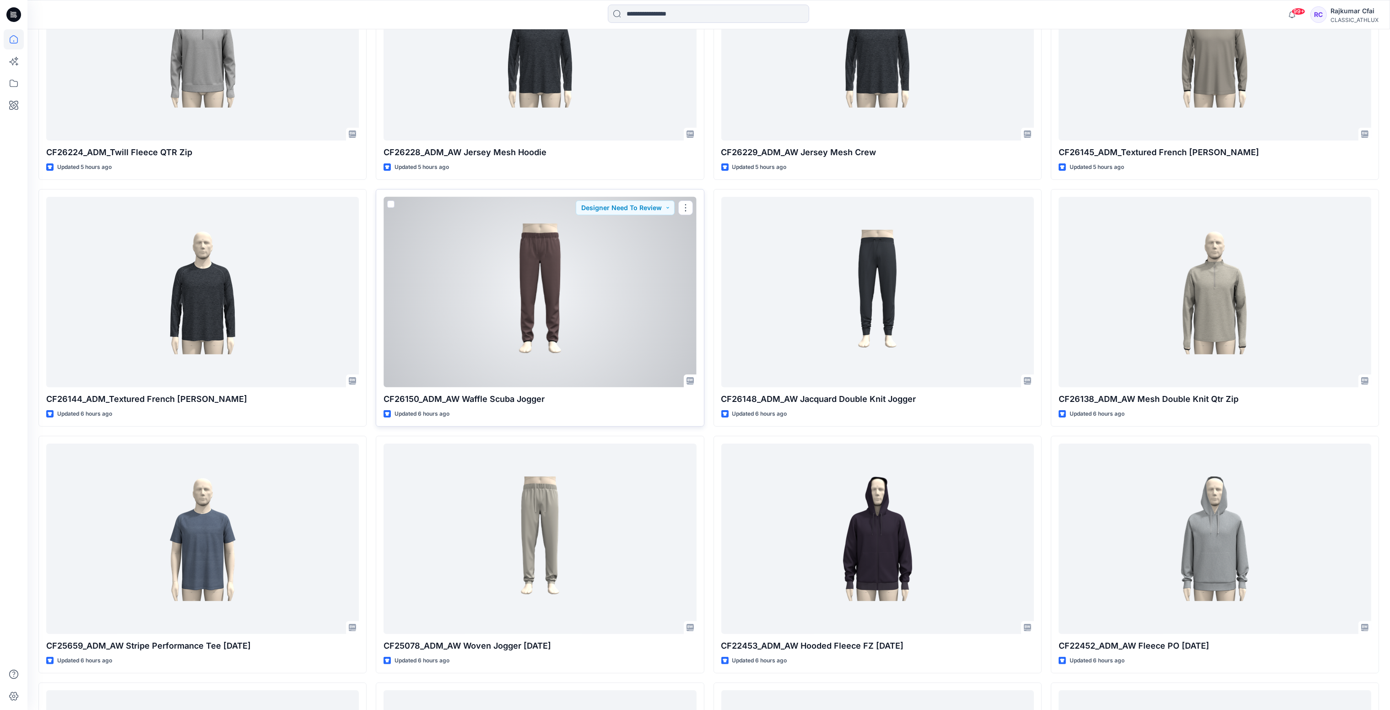
click at [530, 316] on div at bounding box center [539, 292] width 313 height 191
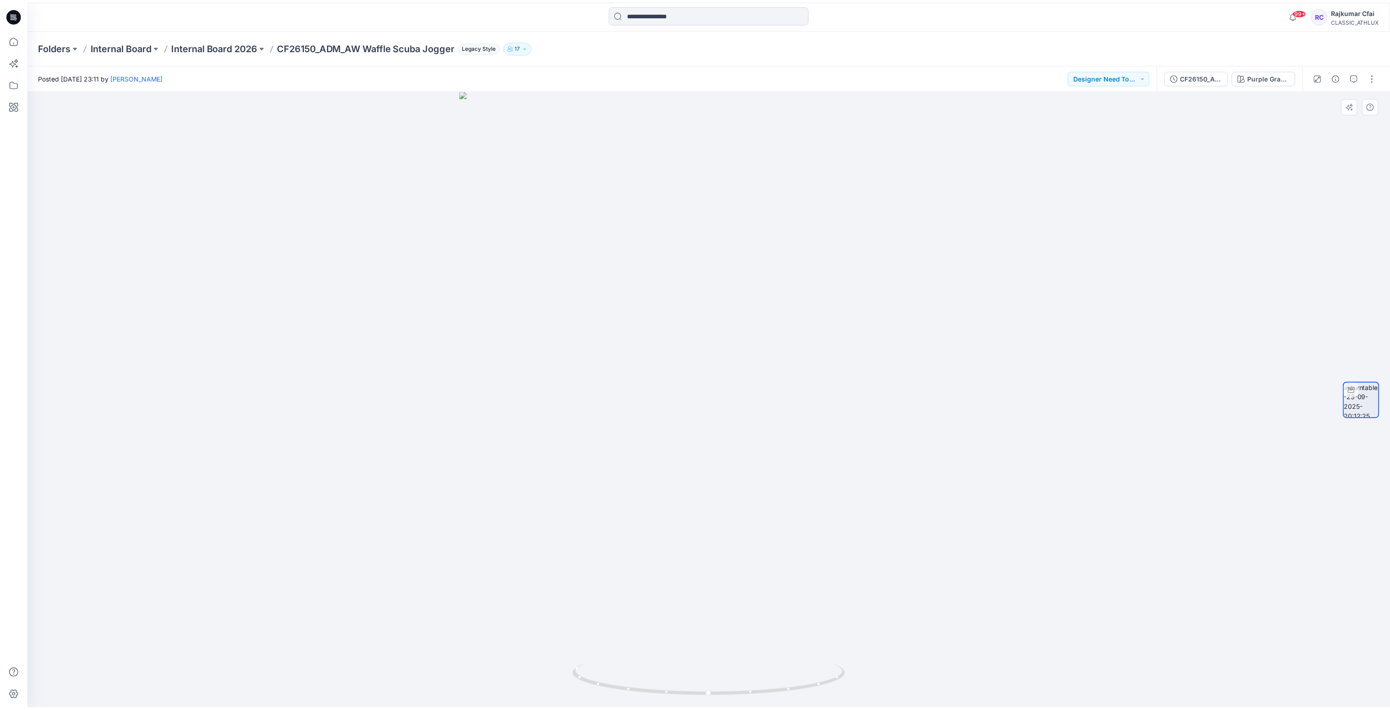
scroll to position [411, 0]
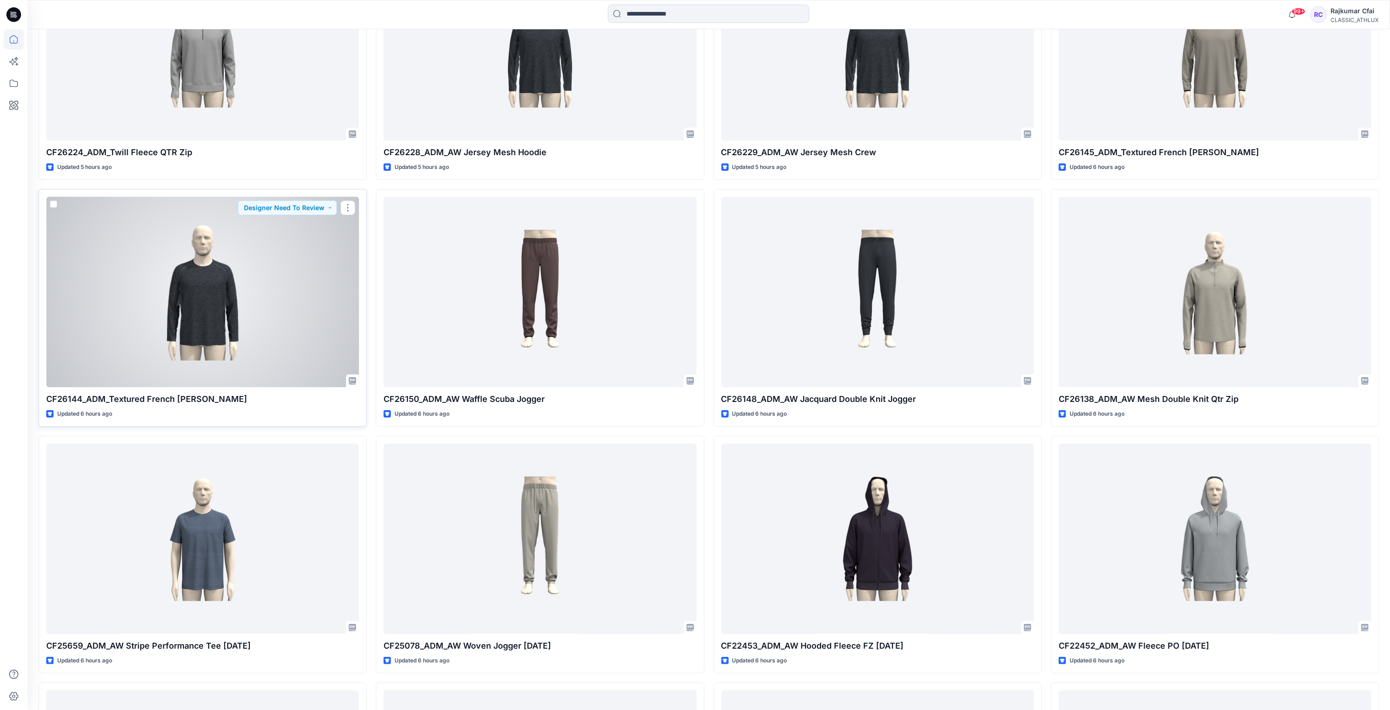
click at [237, 302] on div at bounding box center [202, 292] width 313 height 191
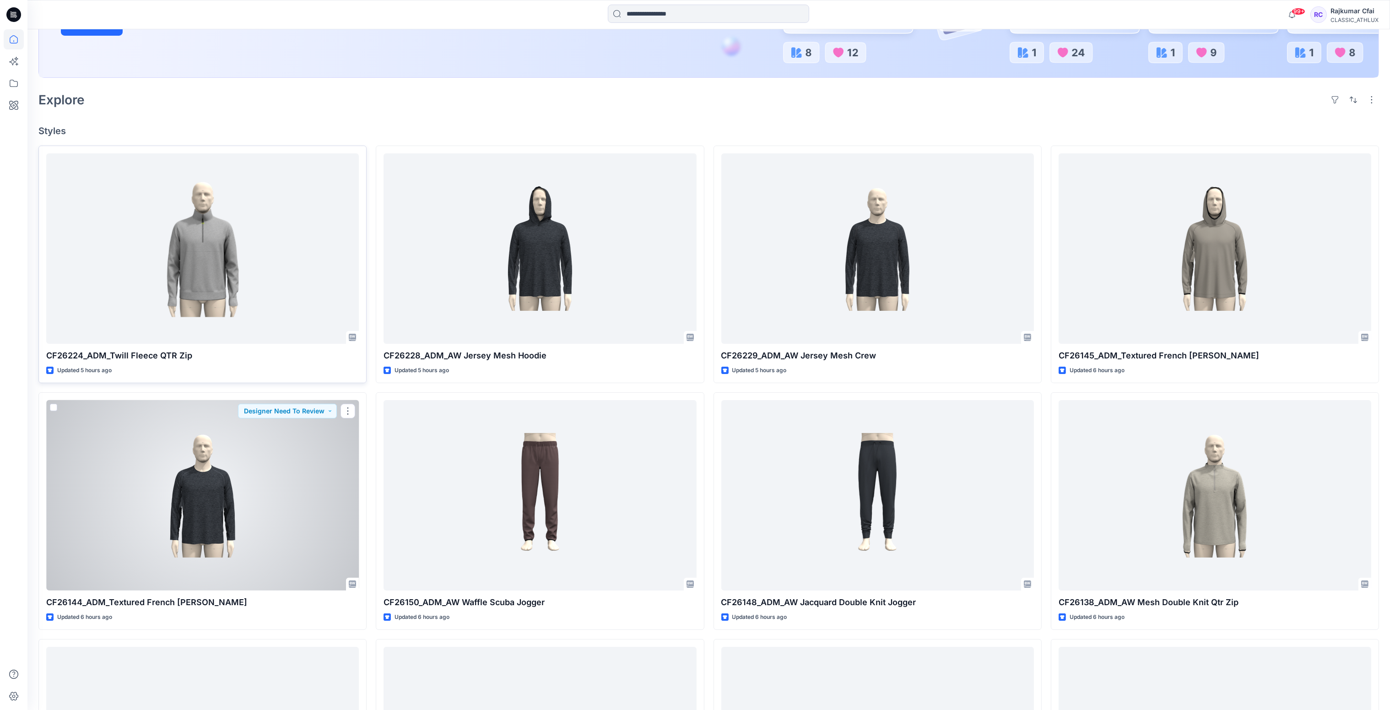
scroll to position [205, 0]
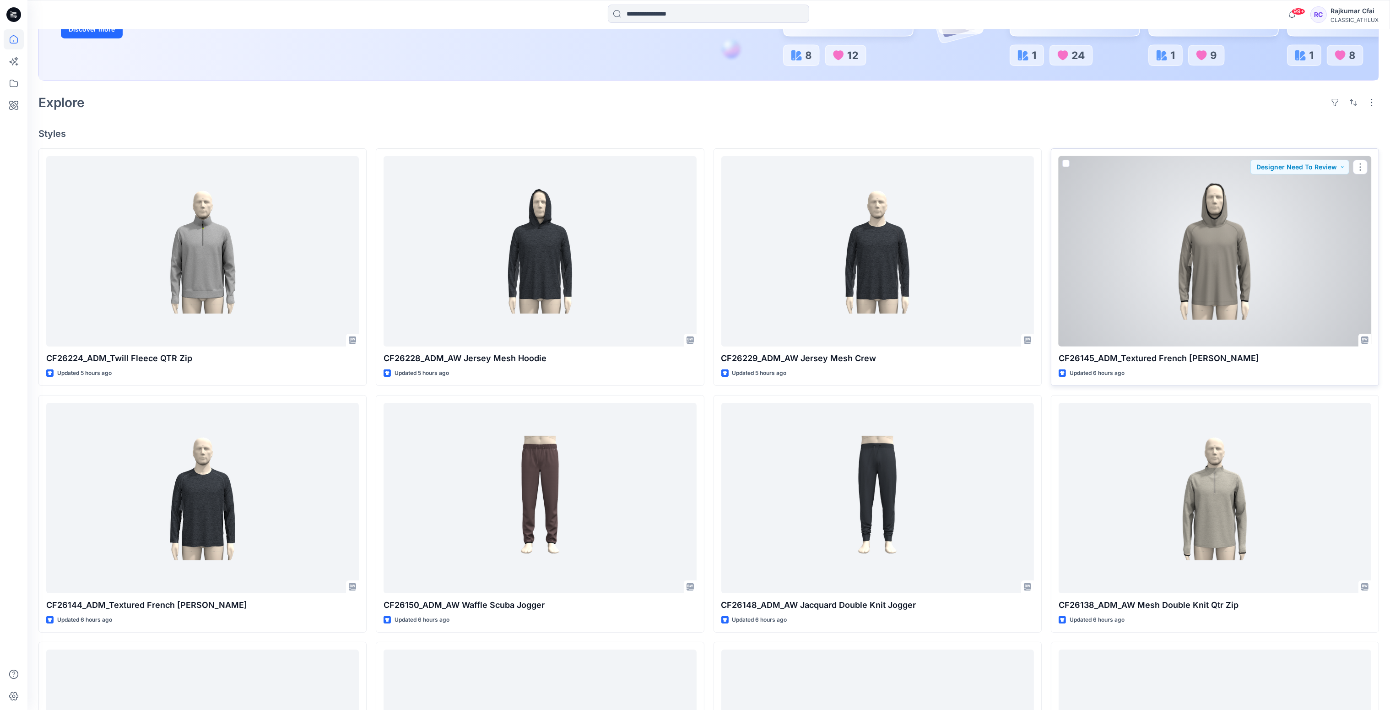
click at [1154, 282] on div at bounding box center [1214, 251] width 313 height 191
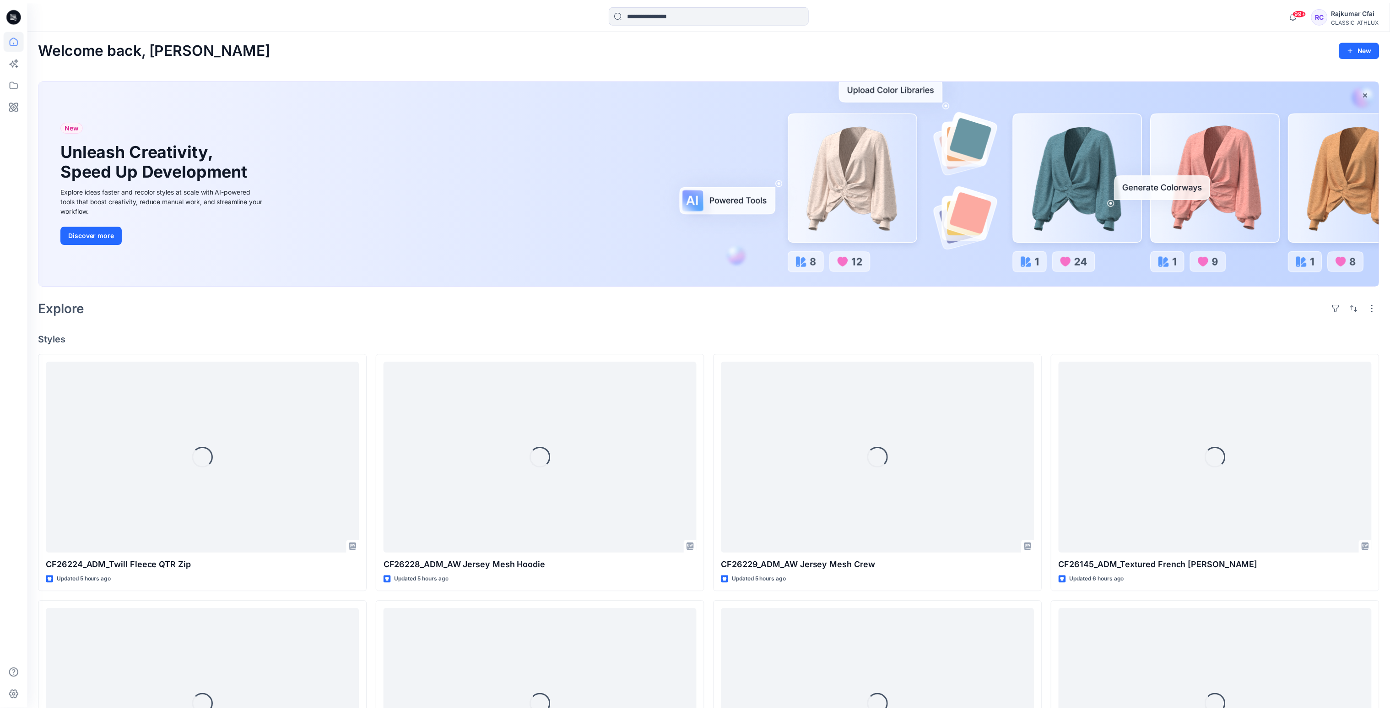
scroll to position [205, 0]
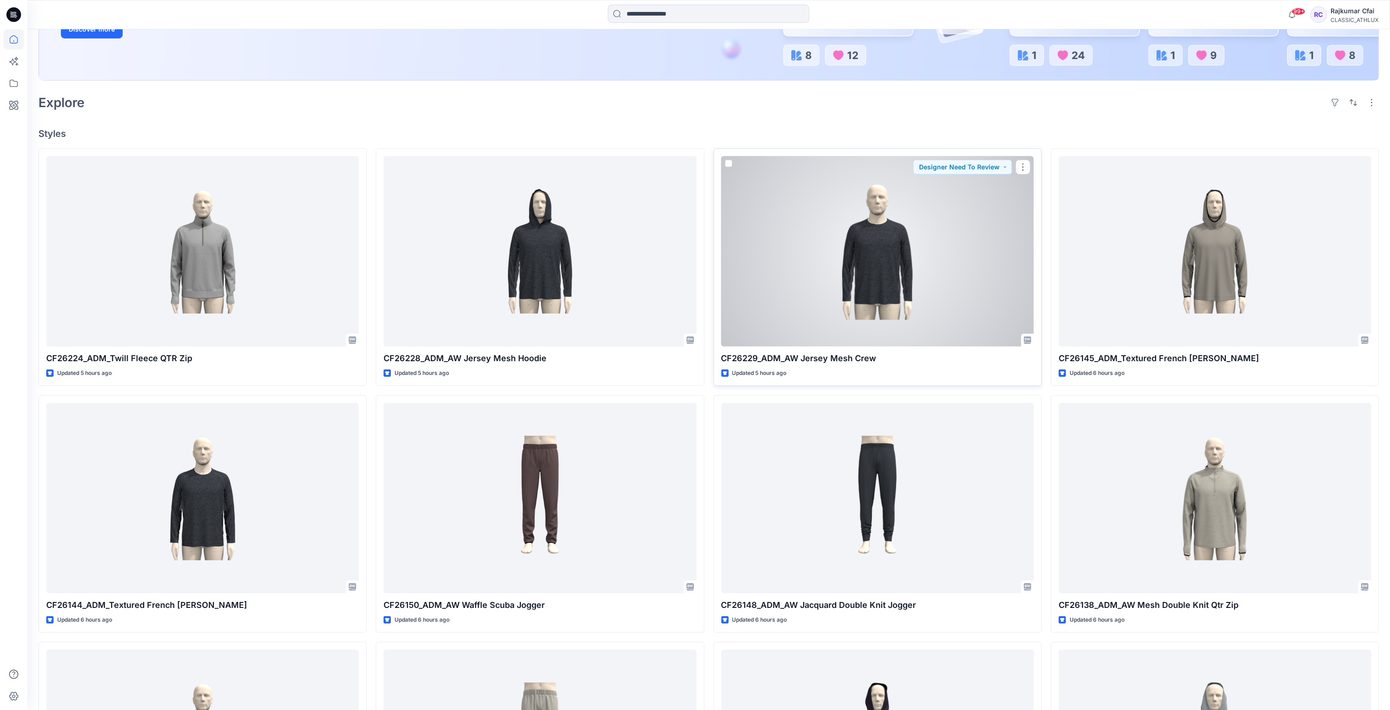
click at [893, 258] on div at bounding box center [877, 251] width 313 height 191
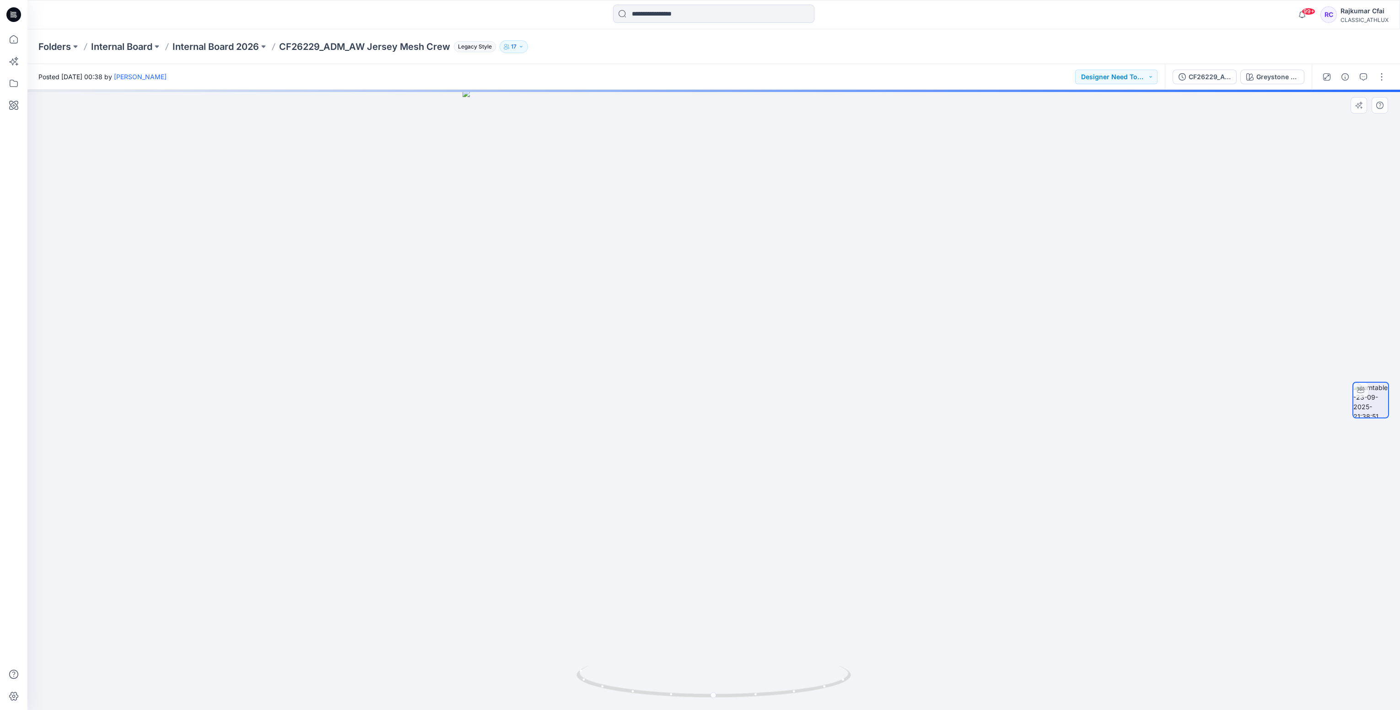
click at [455, 198] on div at bounding box center [713, 400] width 1373 height 620
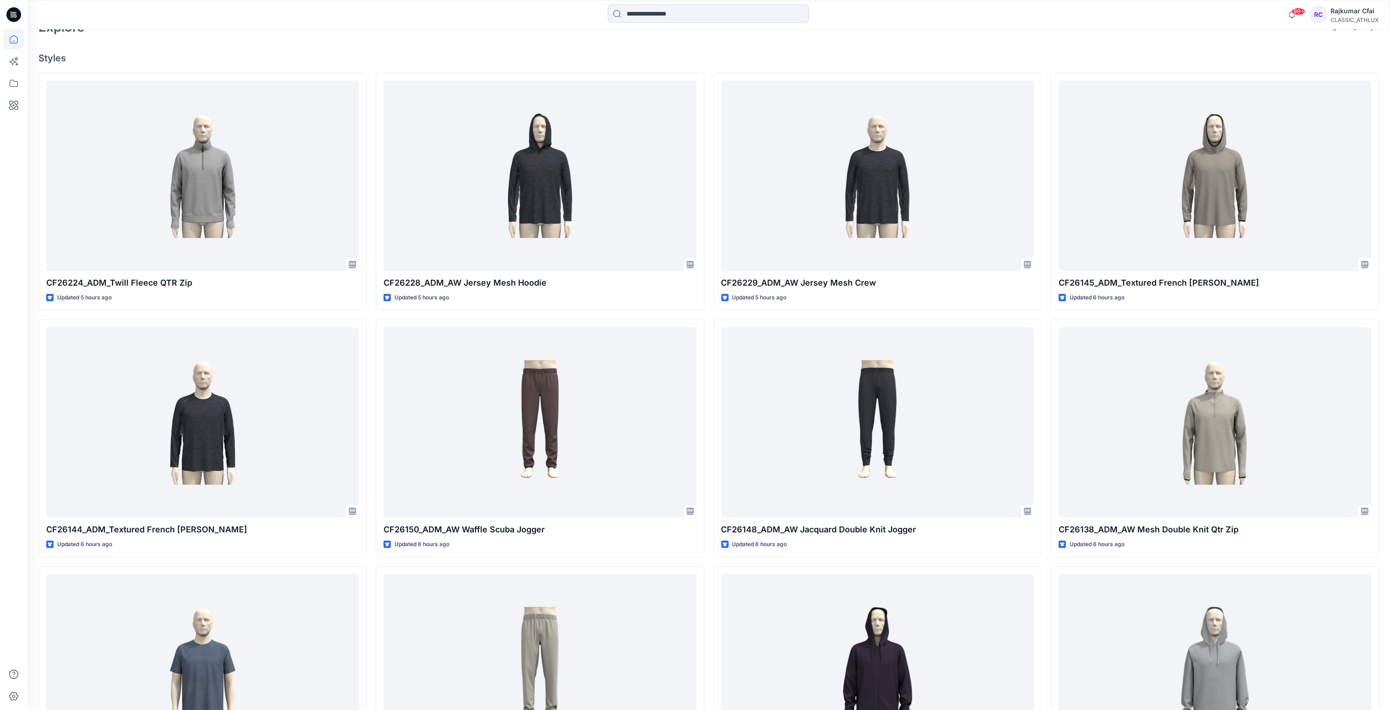
scroll to position [275, 0]
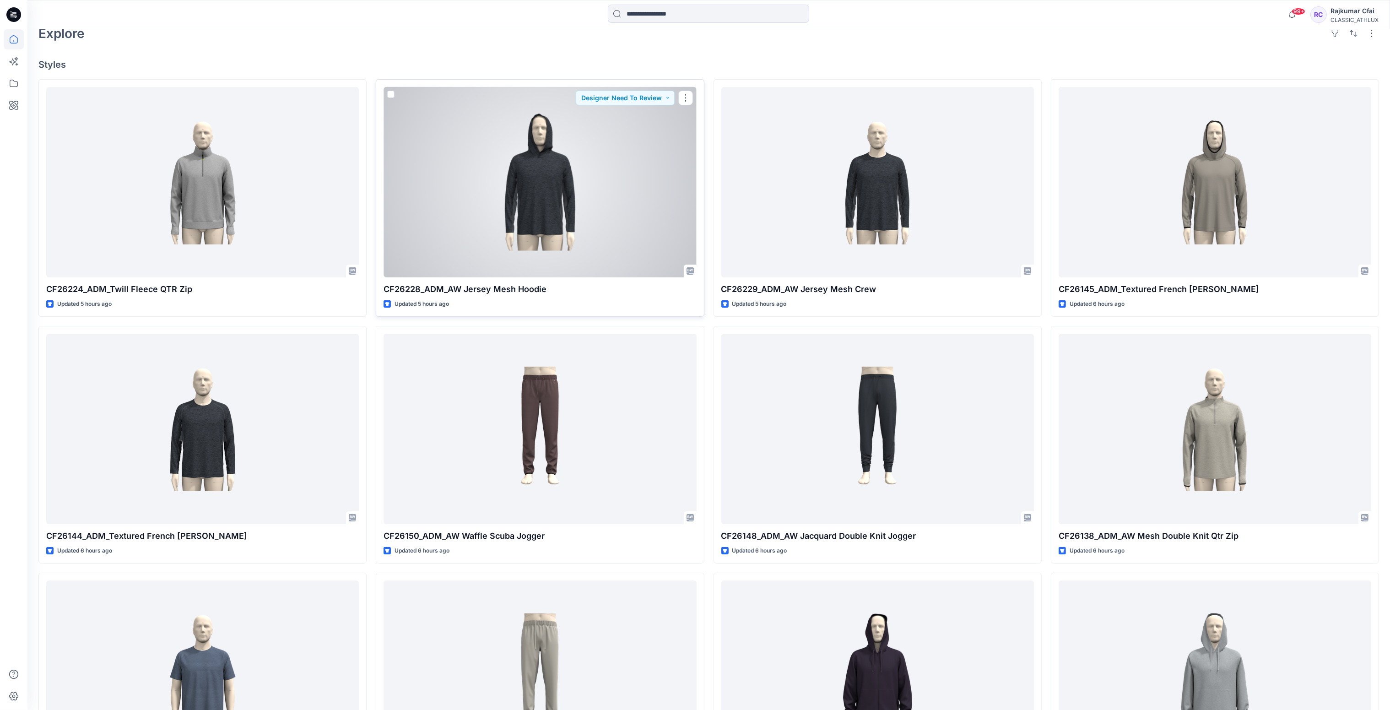
click at [625, 191] on div at bounding box center [539, 182] width 313 height 191
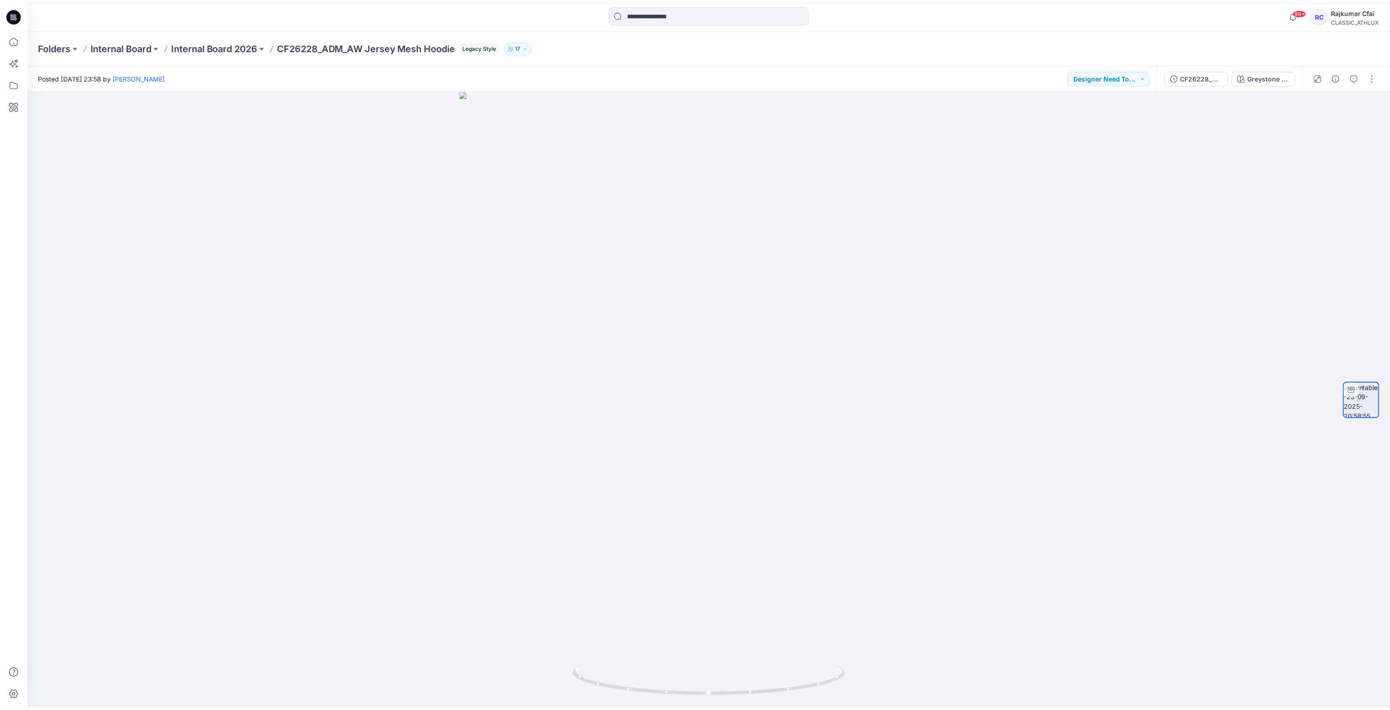
scroll to position [275, 0]
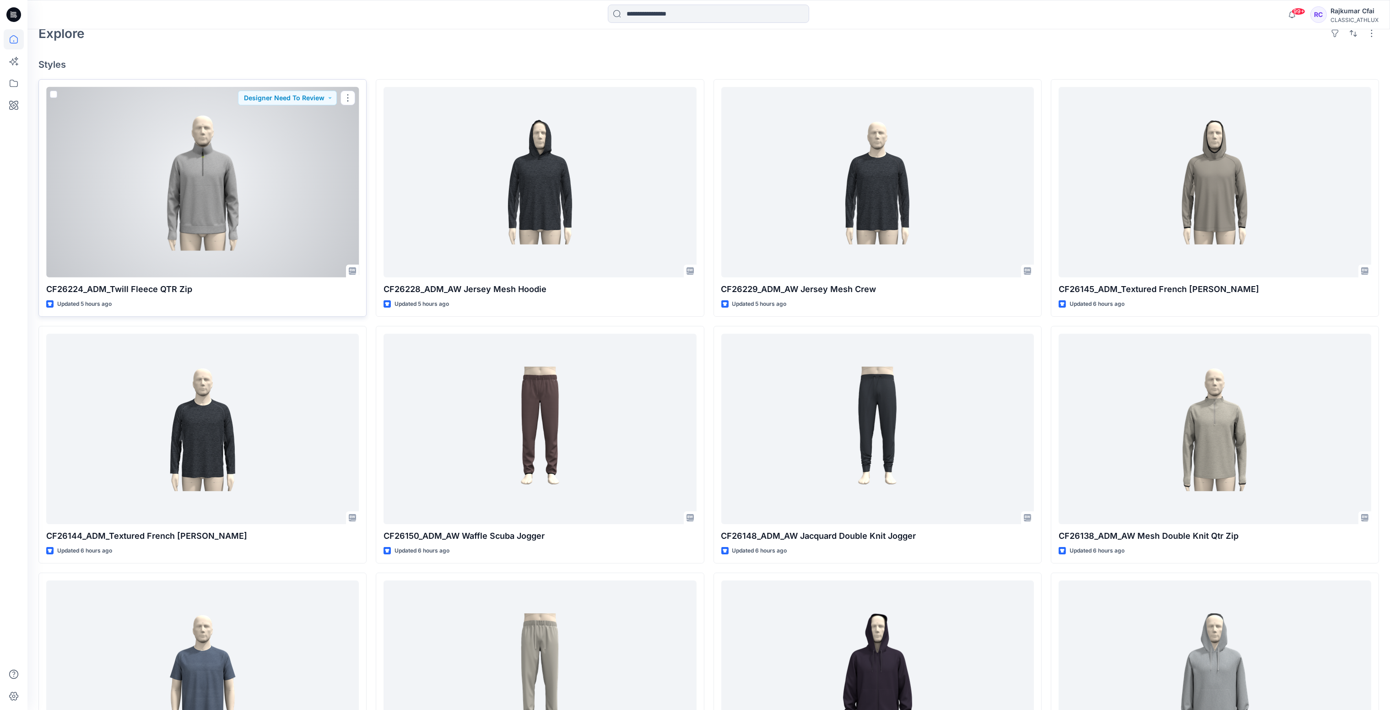
click at [286, 183] on div at bounding box center [202, 182] width 313 height 191
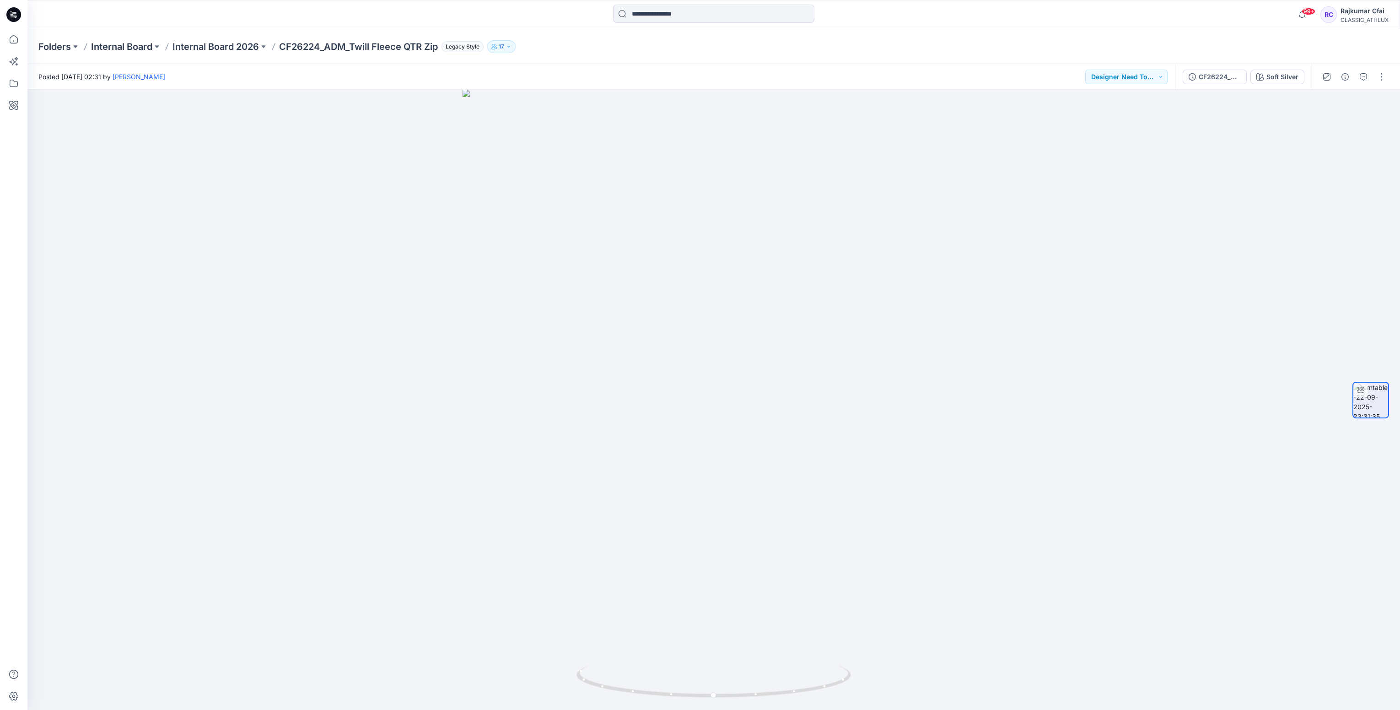
click at [19, 17] on icon at bounding box center [13, 14] width 15 height 15
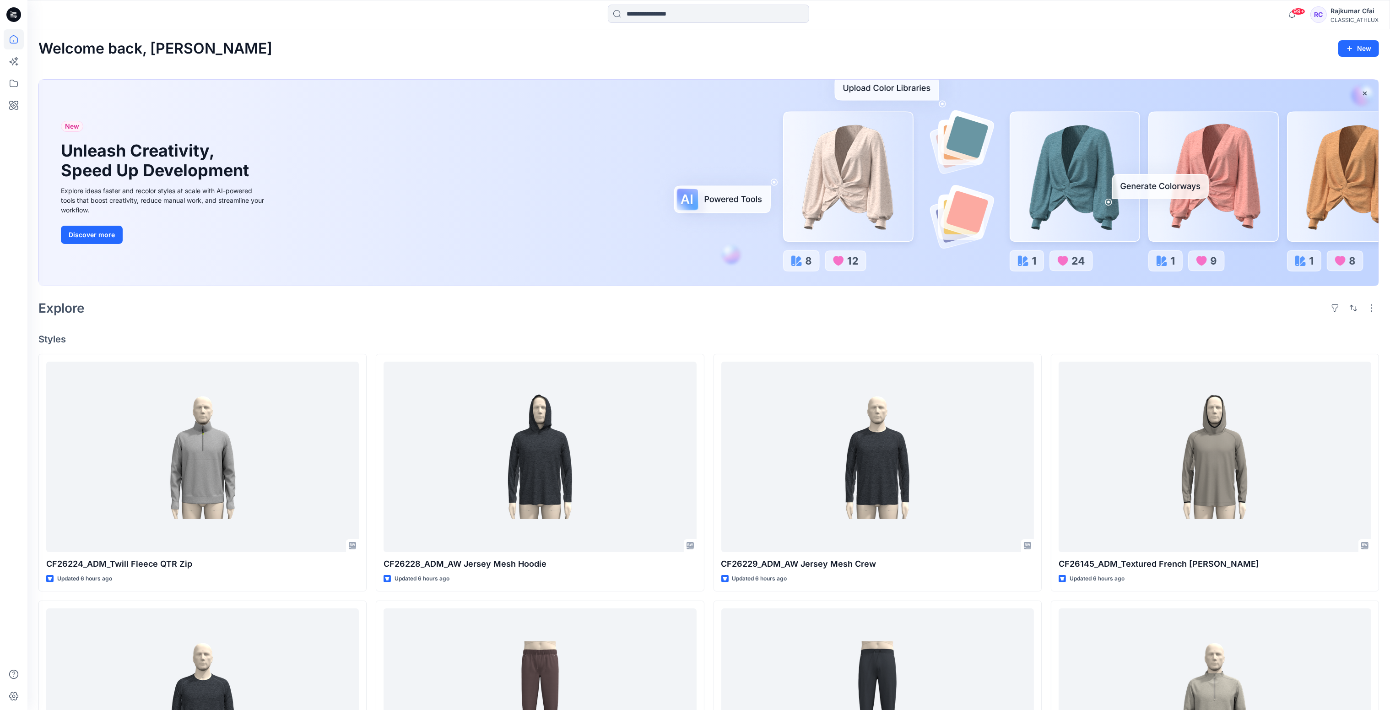
click at [632, 306] on div "Explore" at bounding box center [708, 308] width 1340 height 22
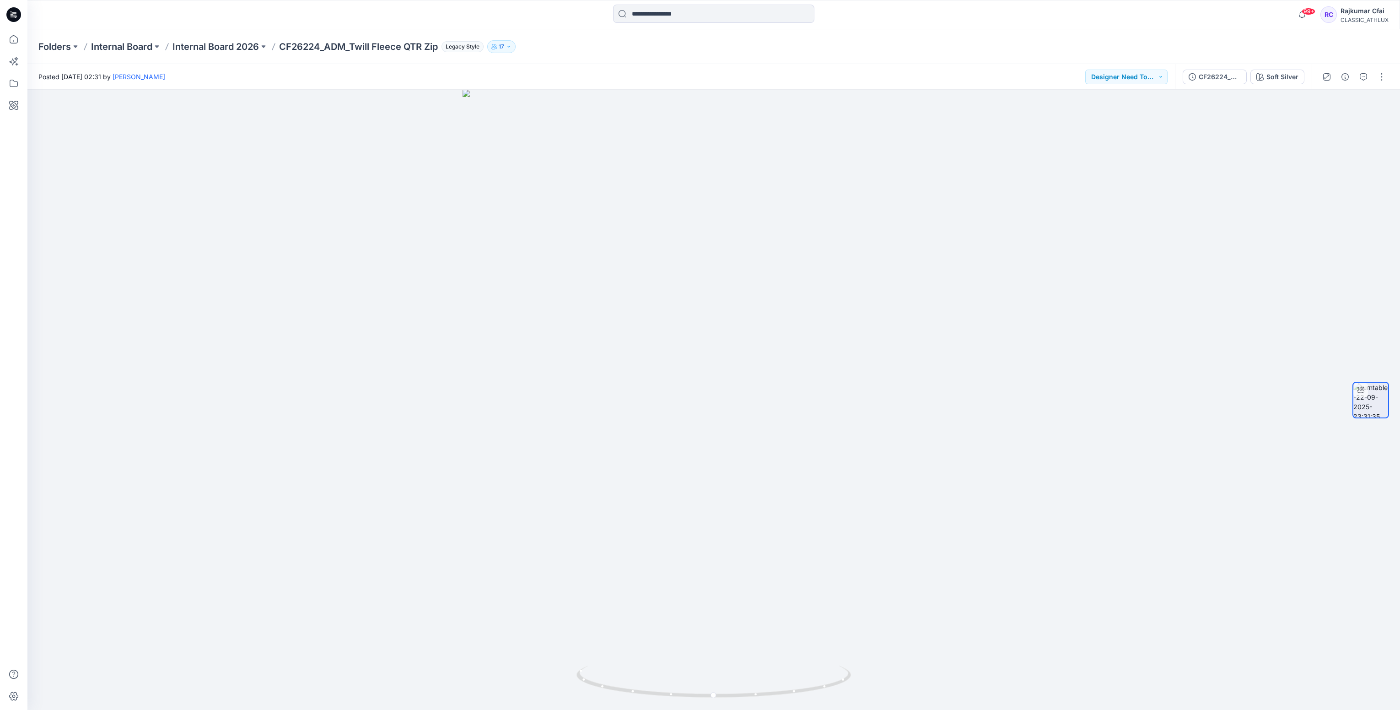
click at [8, 16] on icon at bounding box center [13, 14] width 15 height 15
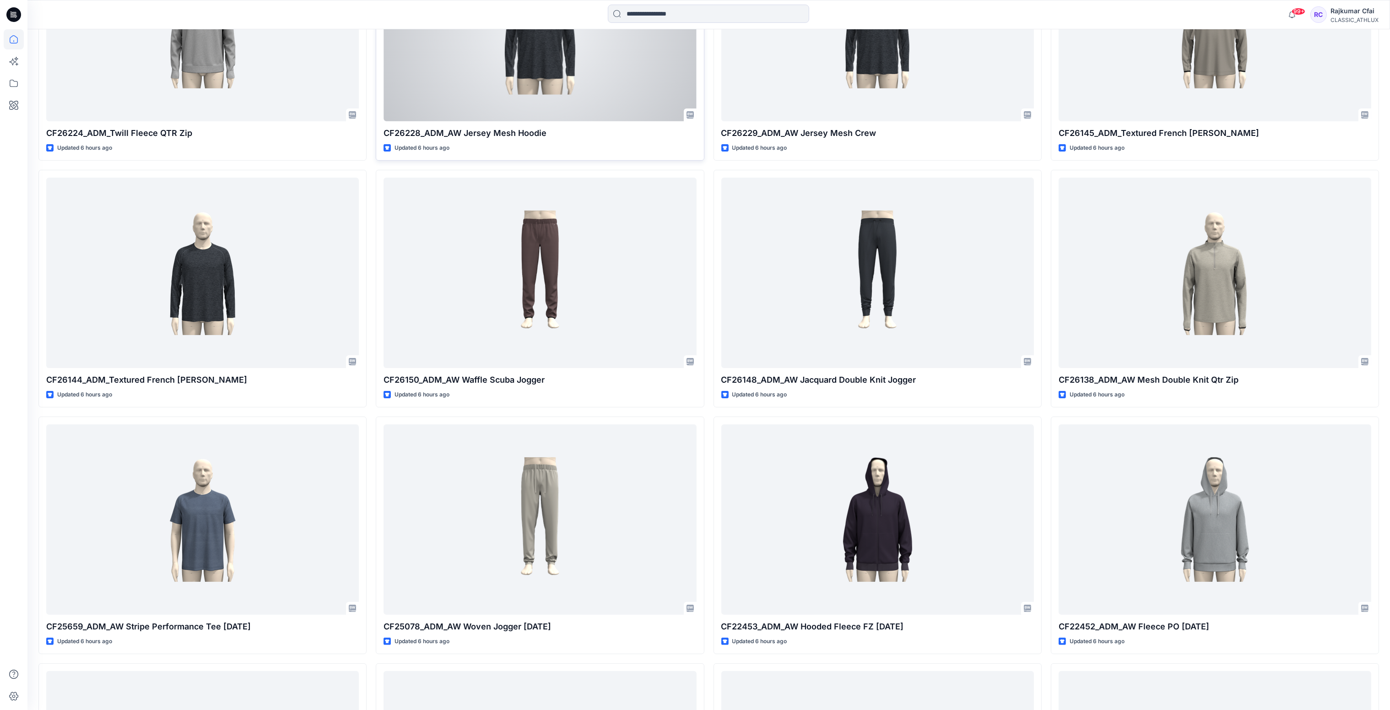
scroll to position [549, 0]
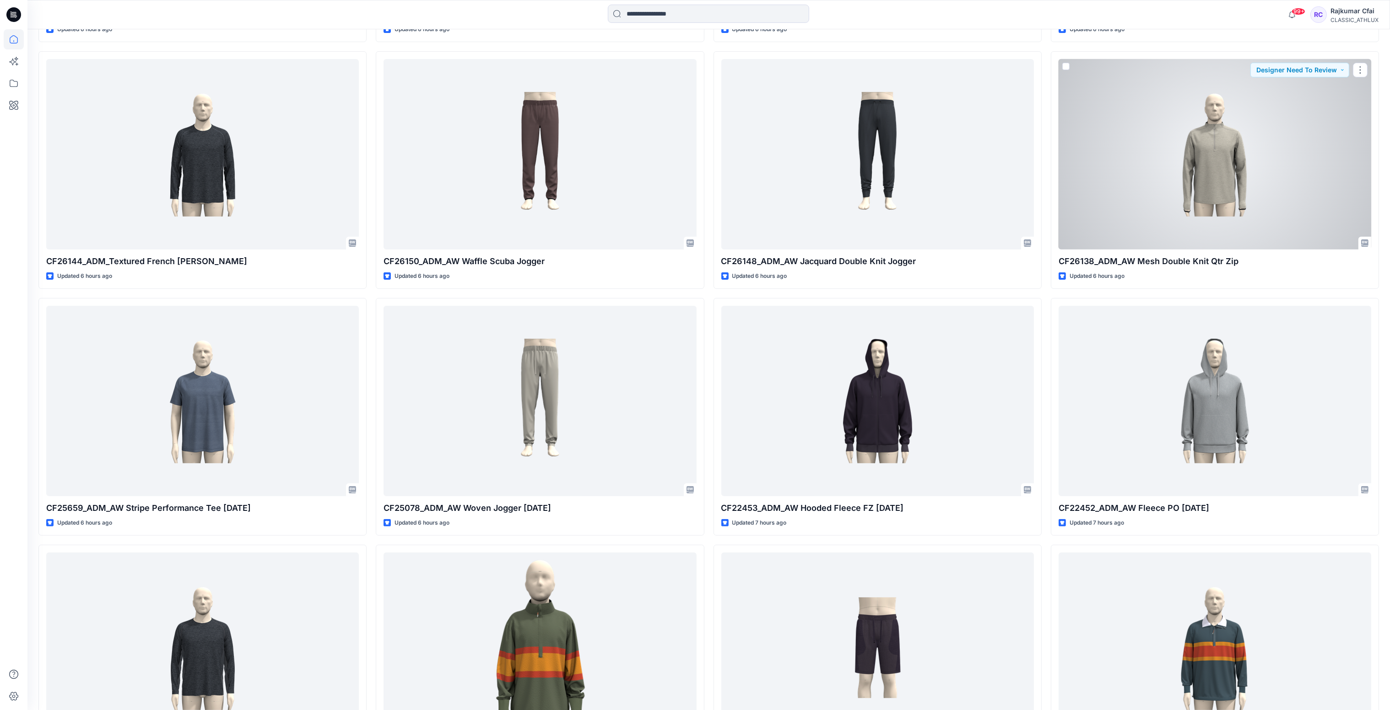
click at [1201, 187] on div at bounding box center [1214, 154] width 313 height 191
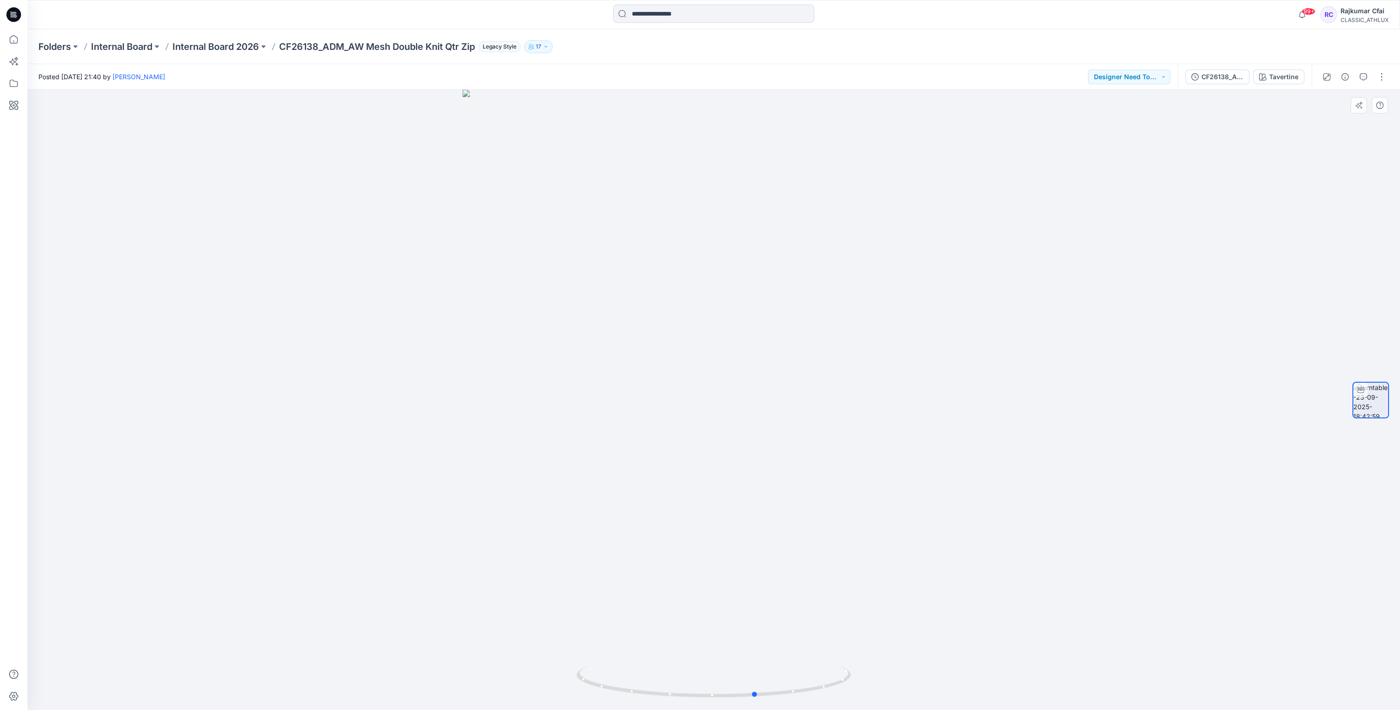
drag, startPoint x: 763, startPoint y: 498, endPoint x: 804, endPoint y: 338, distance: 165.4
click at [804, 338] on div at bounding box center [713, 400] width 1373 height 620
click at [13, 13] on icon at bounding box center [13, 14] width 15 height 15
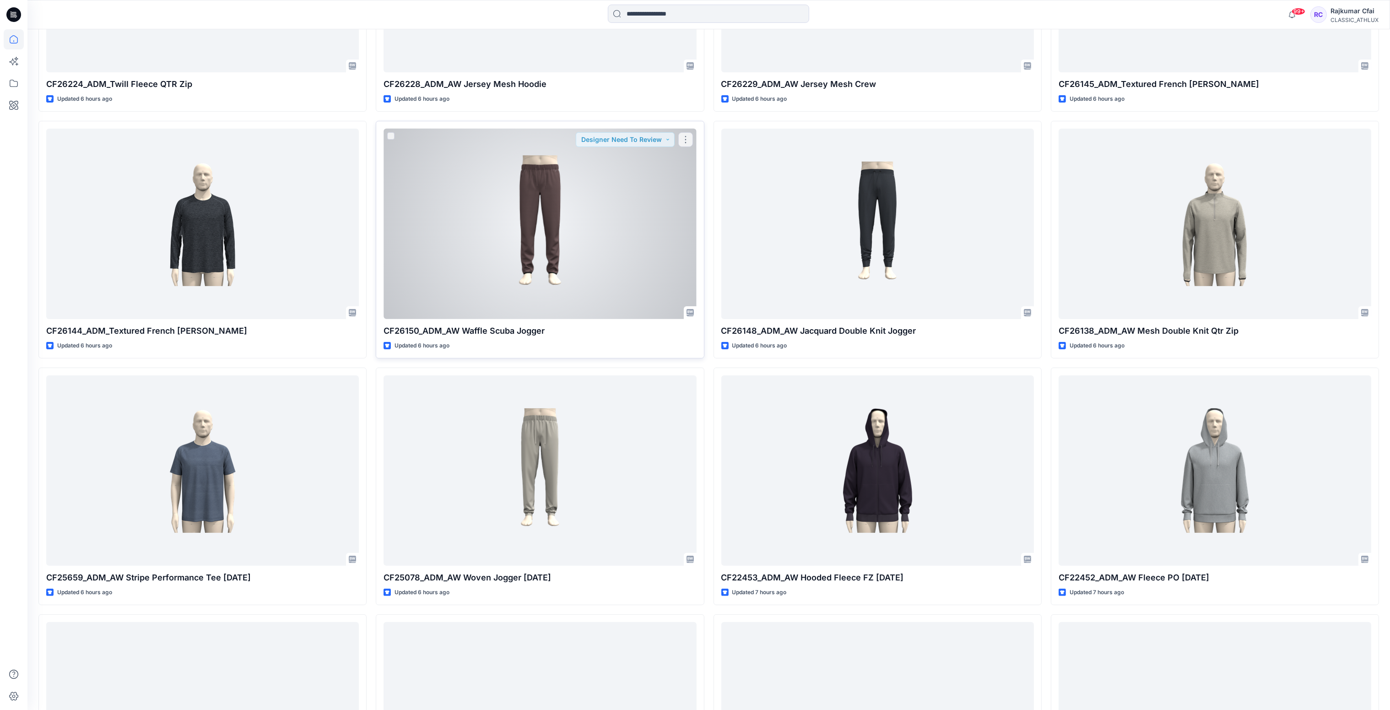
scroll to position [480, 0]
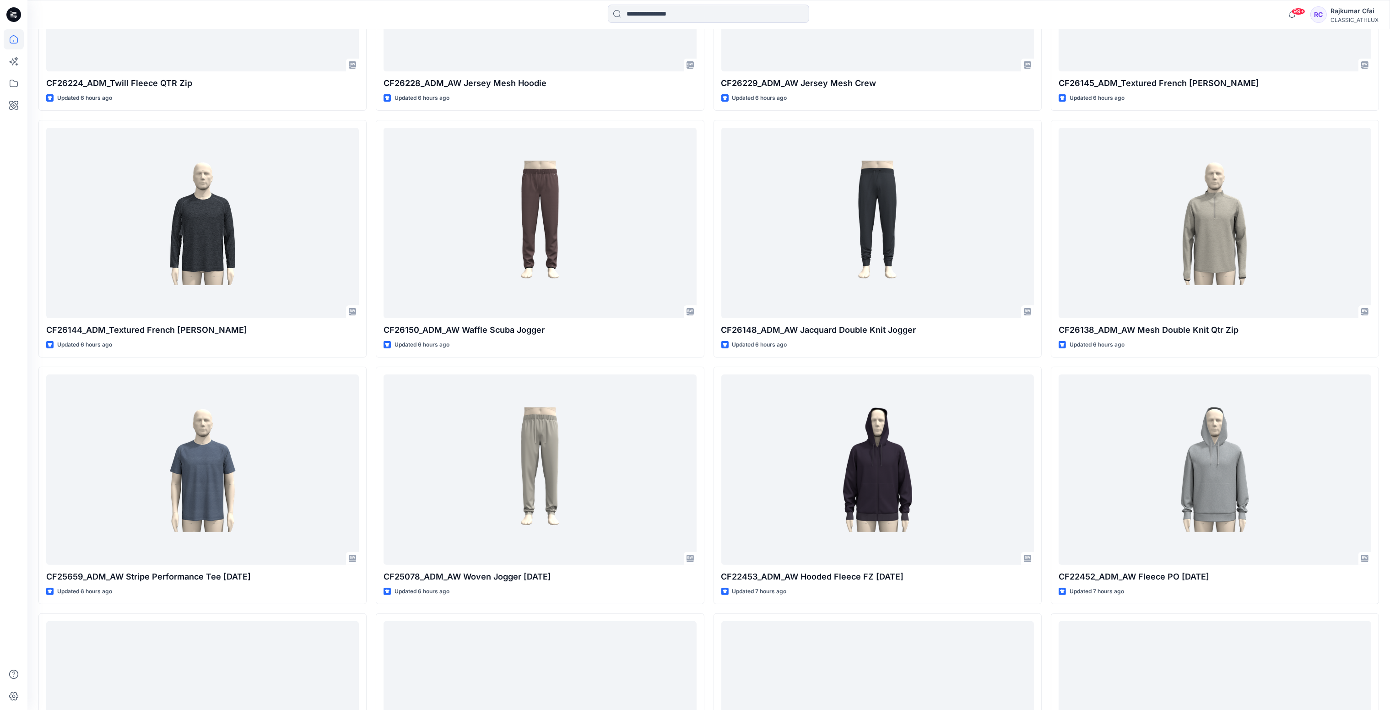
click at [709, 402] on div "CF26224_ADM_Twill Fleece QTR Zip Updated 6 hours ago CF26144_ADM_Textured Frenc…" at bounding box center [708, 608] width 1340 height 1471
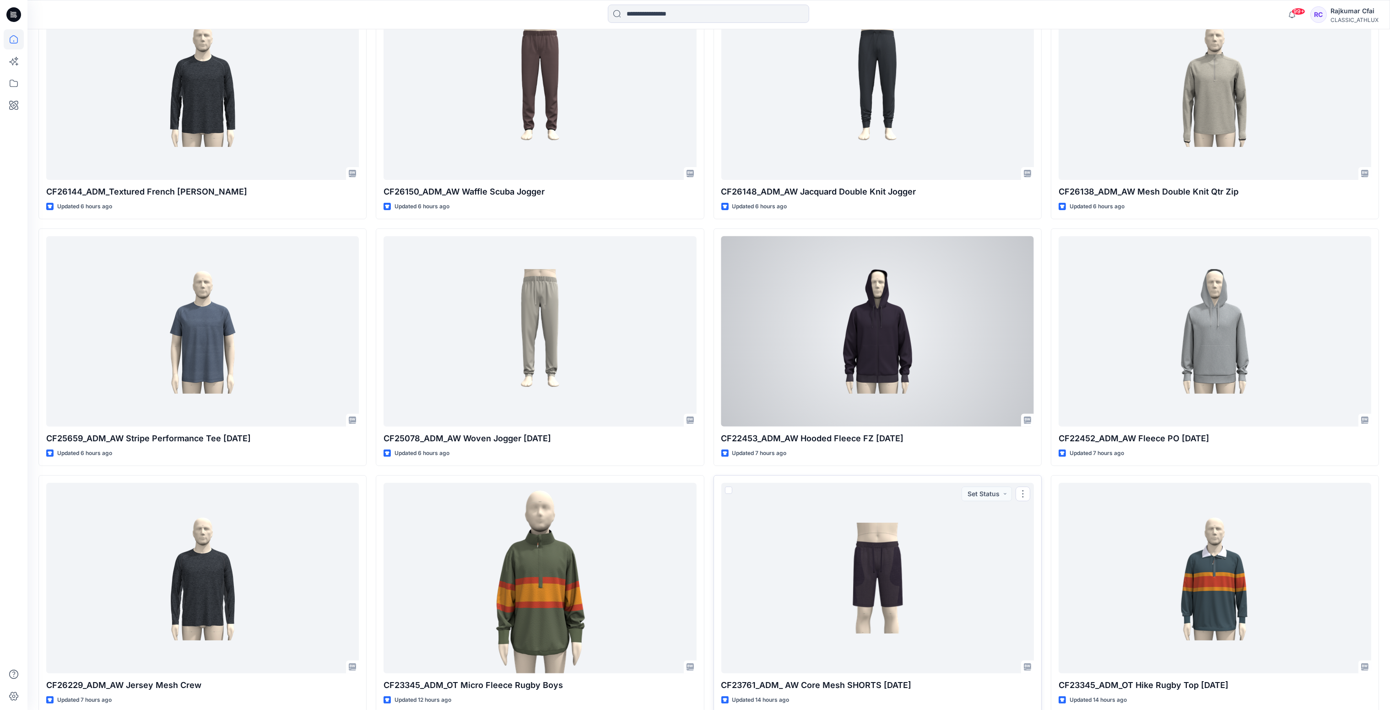
scroll to position [617, 0]
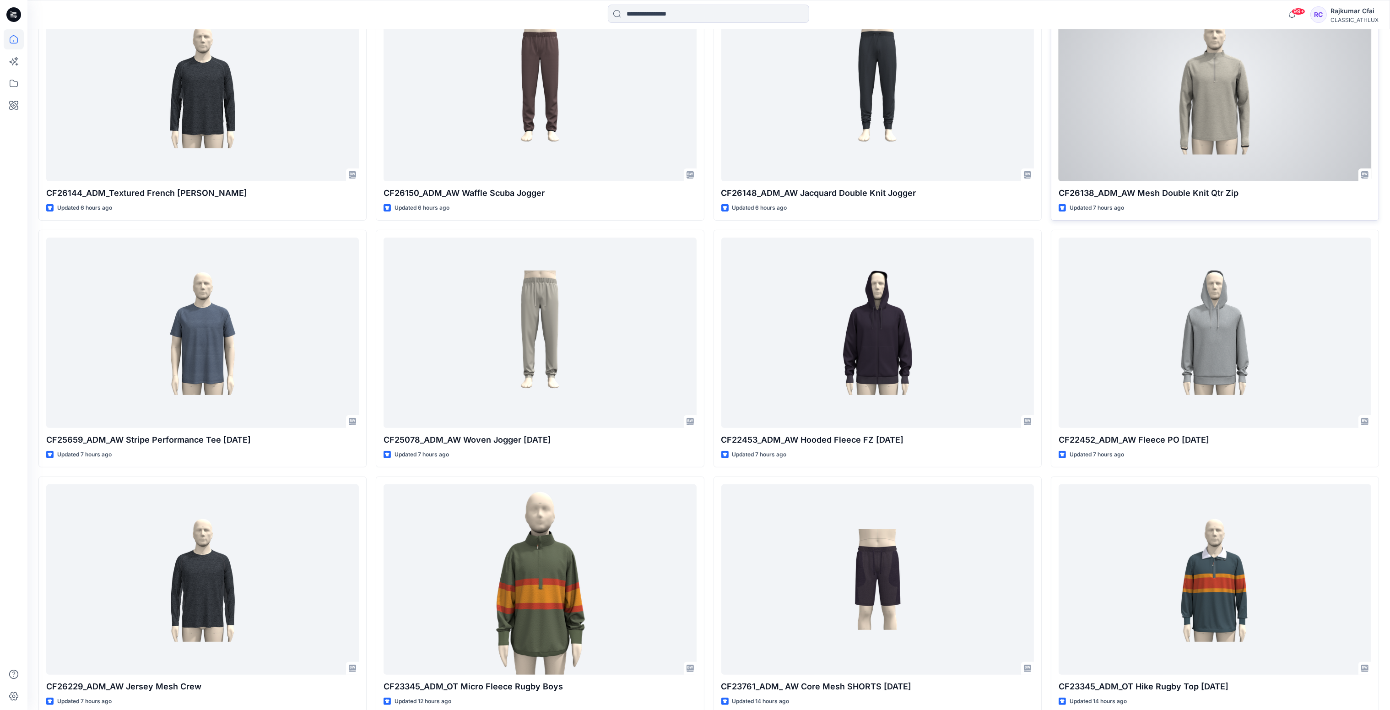
click at [1203, 91] on div at bounding box center [1214, 86] width 313 height 191
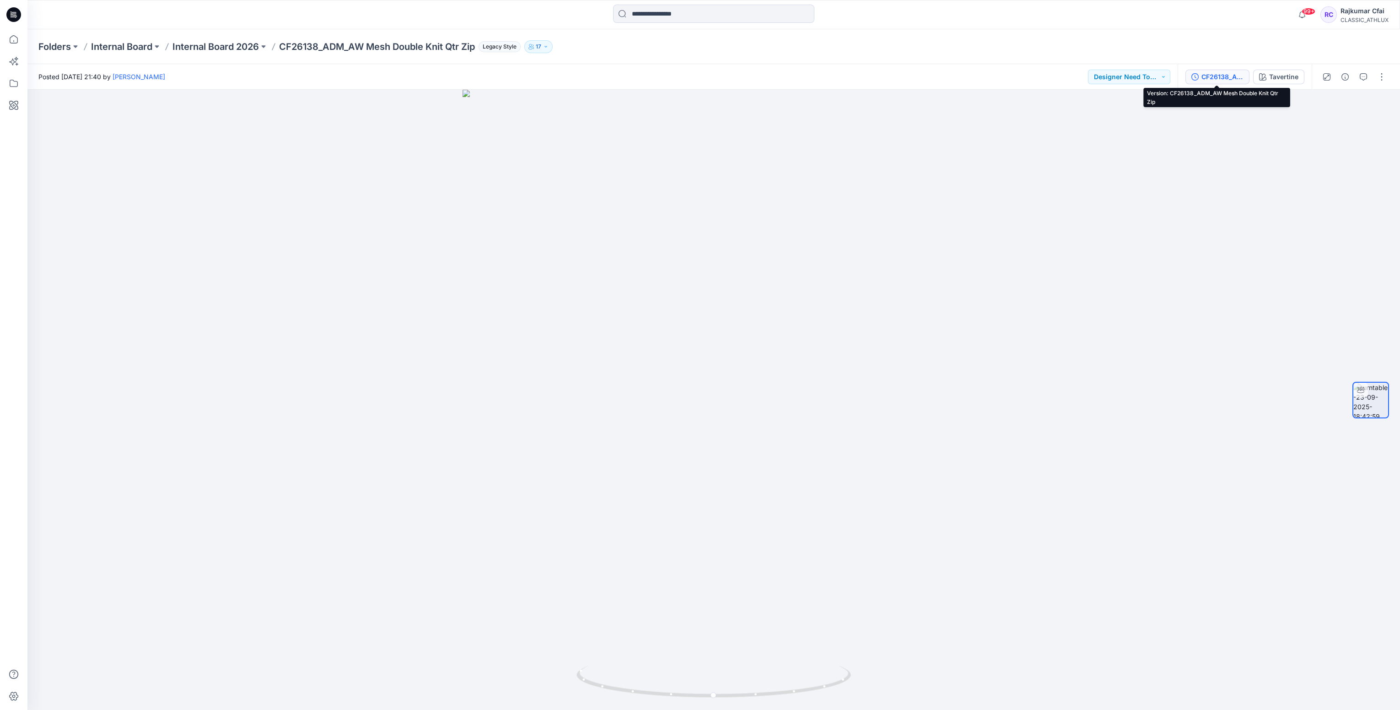
click at [1225, 79] on div "CF26138_ADM_AW Mesh Double Knit Qtr Zip" at bounding box center [1223, 77] width 42 height 10
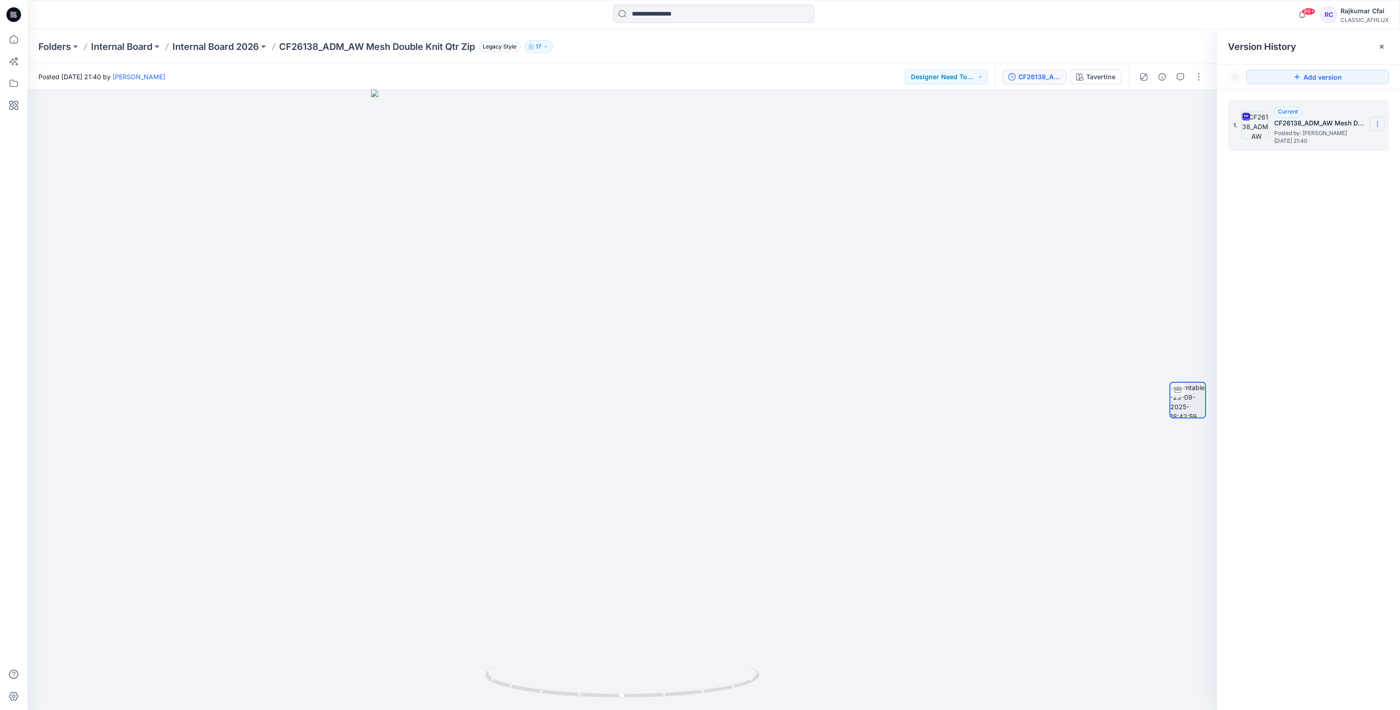
click at [1377, 127] on icon at bounding box center [1377, 123] width 7 height 7
click at [1302, 146] on span "Download Source BW File" at bounding box center [1331, 142] width 77 height 11
drag, startPoint x: 1053, startPoint y: 270, endPoint x: 1106, endPoint y: 187, distance: 97.7
click at [1066, 257] on div at bounding box center [622, 400] width 1190 height 620
click at [12, 13] on icon at bounding box center [13, 14] width 15 height 15
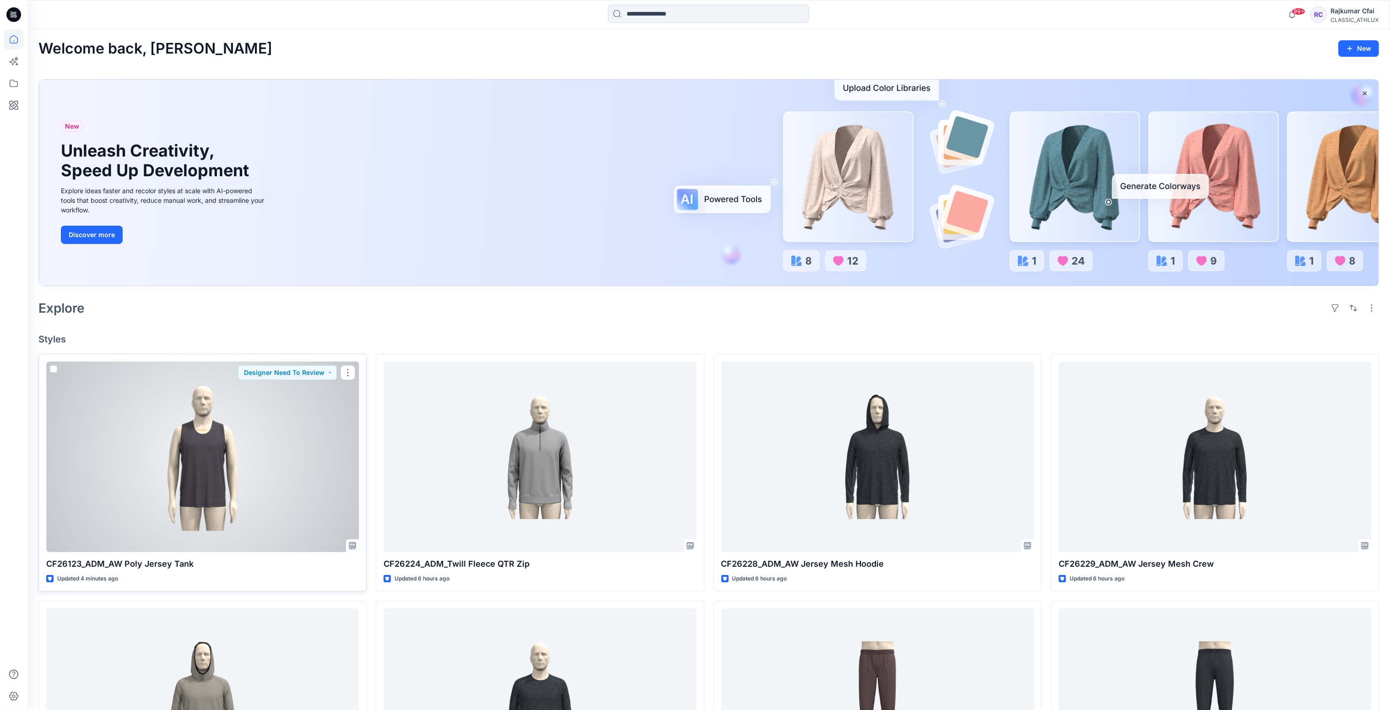
click at [238, 451] on div at bounding box center [202, 456] width 313 height 191
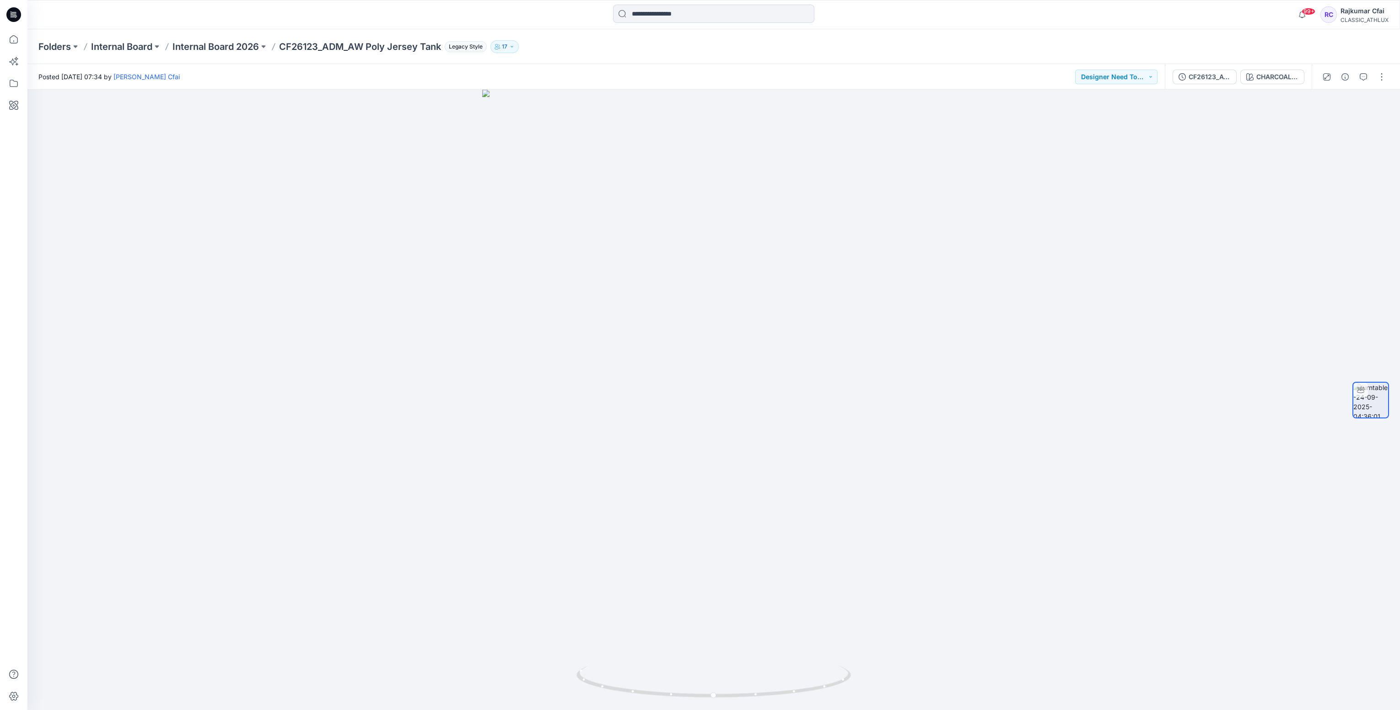
click at [12, 17] on icon at bounding box center [13, 14] width 15 height 15
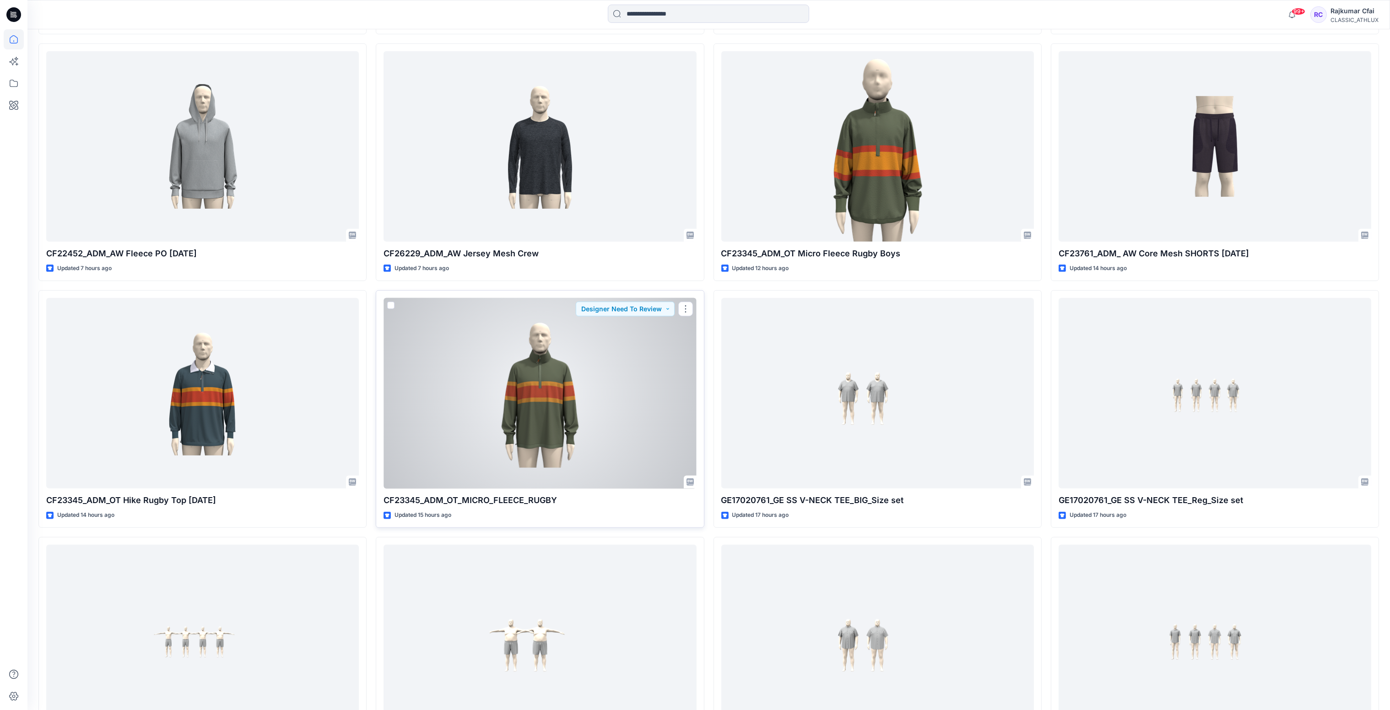
scroll to position [968, 0]
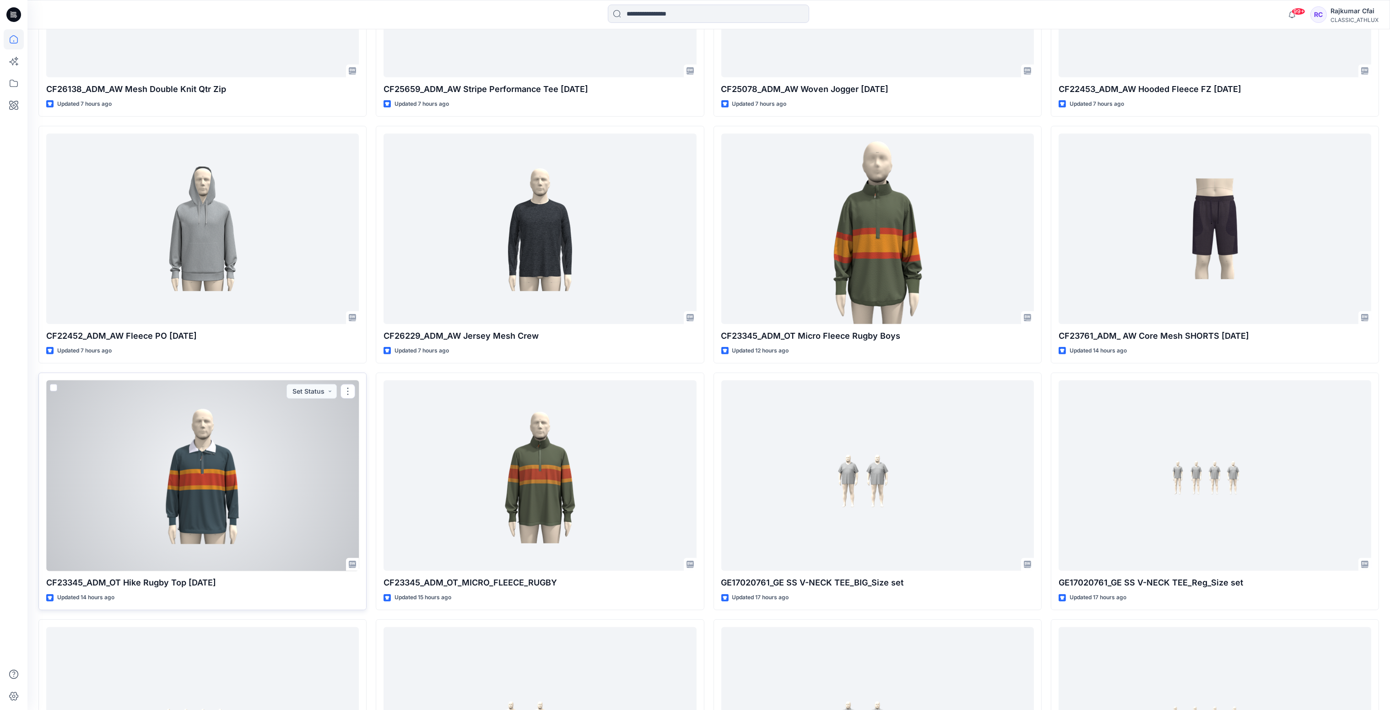
click at [275, 486] on div at bounding box center [202, 475] width 313 height 191
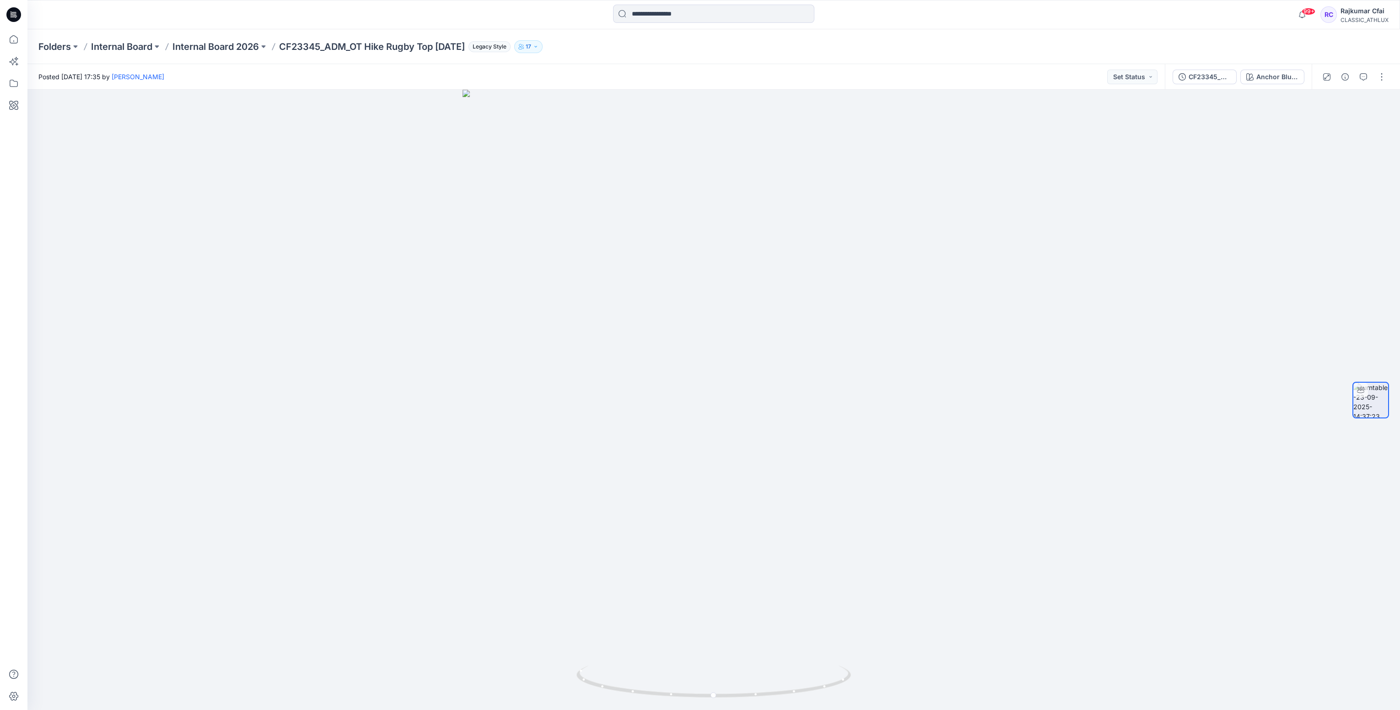
click at [17, 17] on icon at bounding box center [13, 14] width 15 height 15
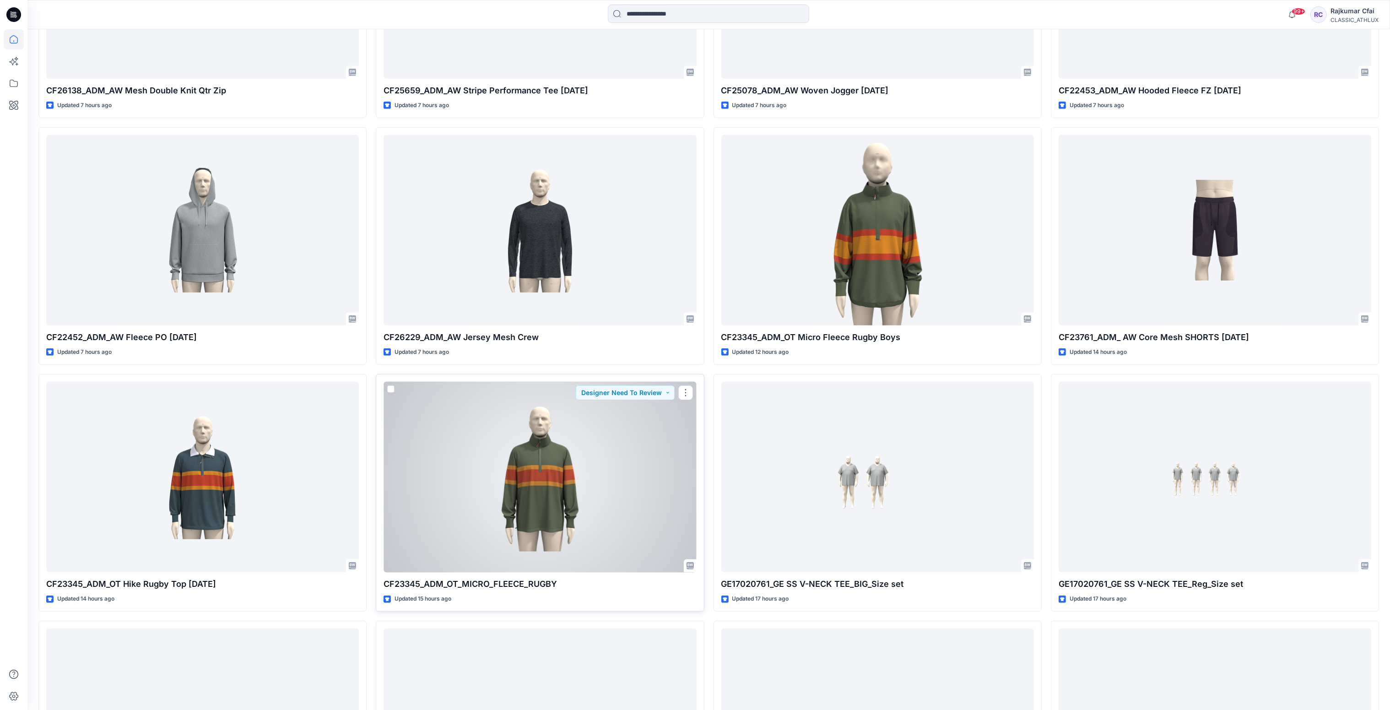
scroll to position [892, 0]
